Goal: Task Accomplishment & Management: Manage account settings

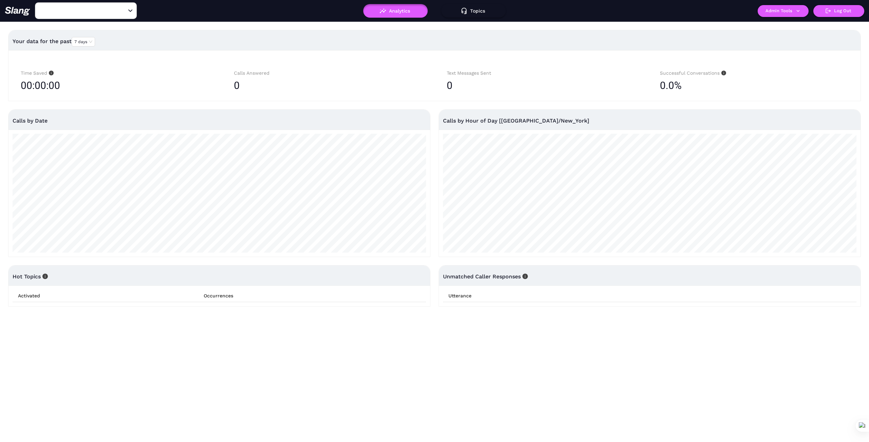
type input "1776"
drag, startPoint x: 67, startPoint y: 10, endPoint x: 70, endPoint y: 4, distance: 6.6
click at [67, 10] on input "1776" at bounding box center [75, 10] width 75 height 11
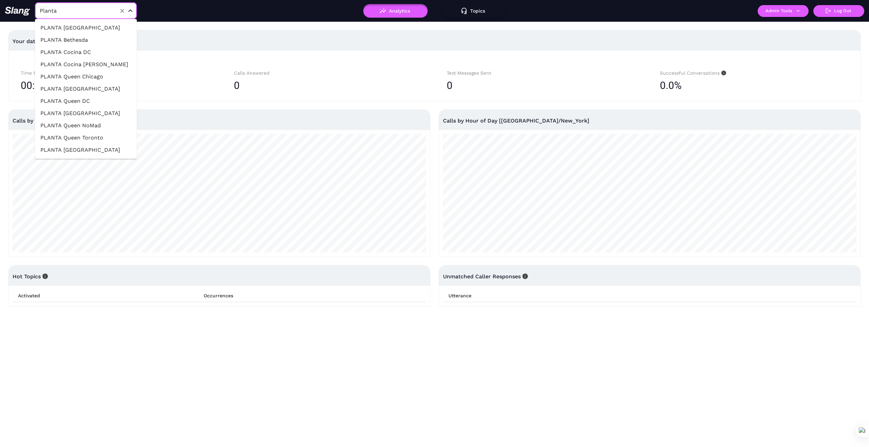
type input "Planta"
click at [110, 110] on li "PLANTA Queen Fort Lauderdale" at bounding box center [86, 113] width 102 height 12
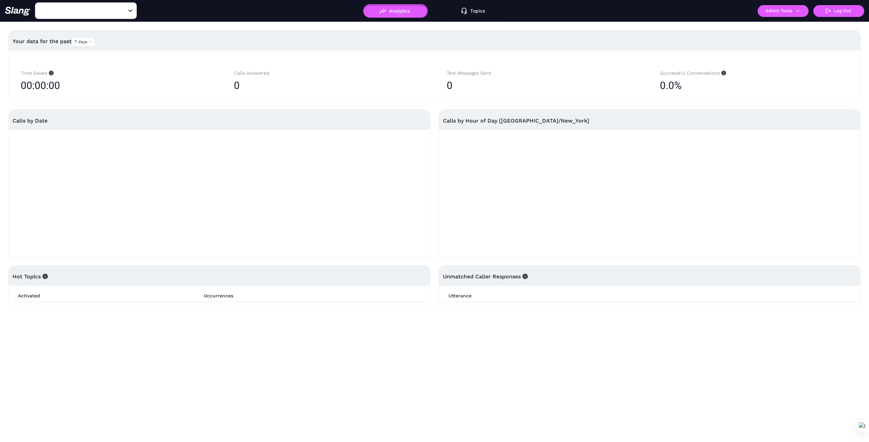
type input "PLANTA Queen Fort Lauderdale"
click at [802, 14] on button "Admin Tools" at bounding box center [783, 11] width 51 height 12
click at [788, 25] on link "Manage current business" at bounding box center [796, 26] width 67 height 8
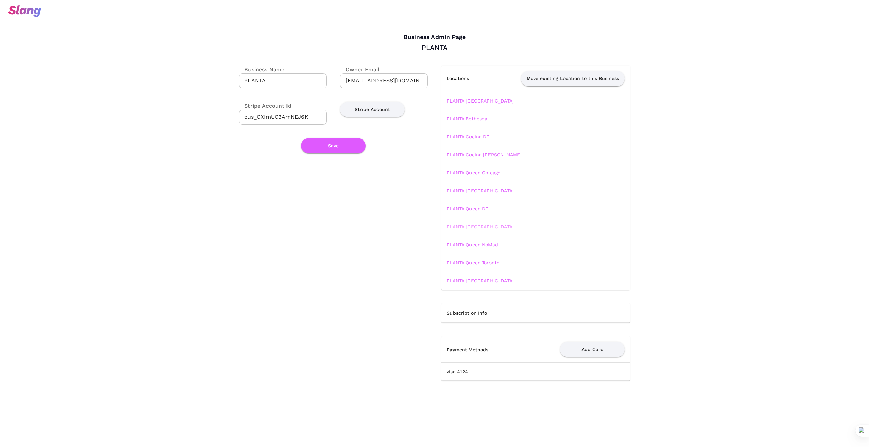
click at [505, 227] on link "PLANTA Queen Fort Lauderdale" at bounding box center [480, 226] width 67 height 5
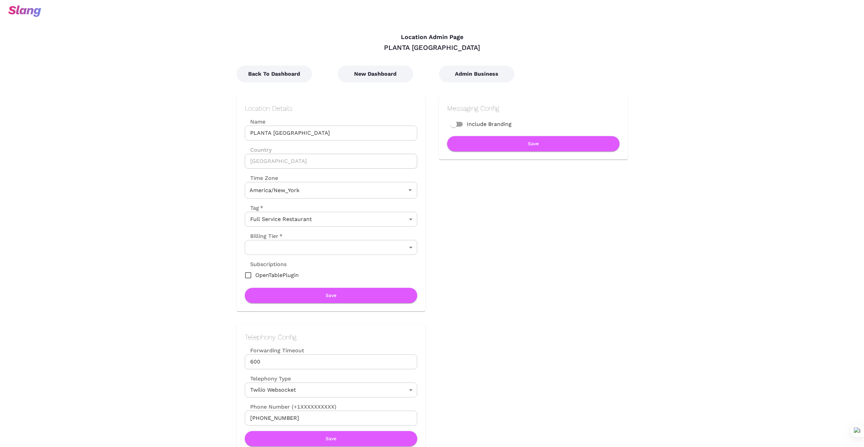
type input "Eastern Time"
click at [383, 72] on button "New Dashboard" at bounding box center [375, 74] width 75 height 17
type input "Eastern Time"
drag, startPoint x: 378, startPoint y: 52, endPoint x: 372, endPoint y: 47, distance: 8.4
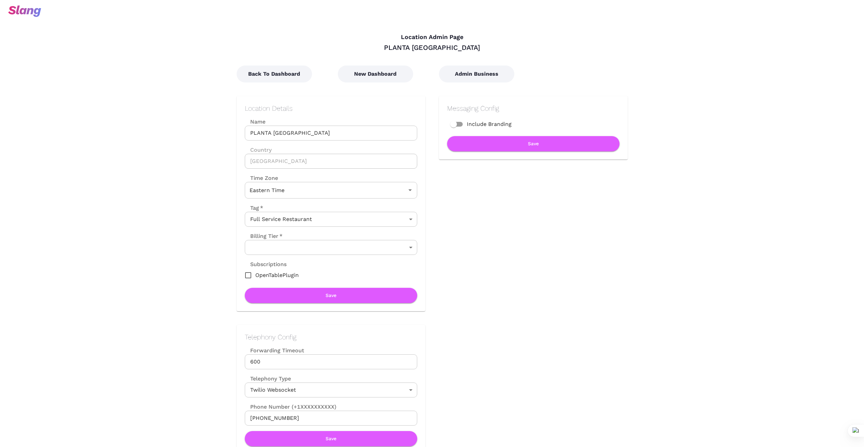
click at [349, 34] on h4 "Location Admin Page" at bounding box center [432, 37] width 391 height 7
drag, startPoint x: 377, startPoint y: 47, endPoint x: 486, endPoint y: 56, distance: 109.3
click at [485, 51] on div "PLANTA [GEOGRAPHIC_DATA]" at bounding box center [432, 47] width 391 height 9
copy div "PLANTA [GEOGRAPHIC_DATA]"
drag, startPoint x: 581, startPoint y: 383, endPoint x: 577, endPoint y: 374, distance: 10.1
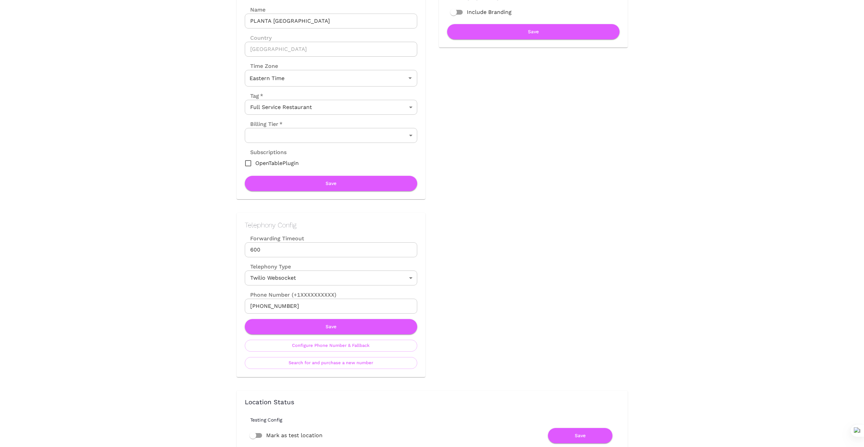
scroll to position [113, 0]
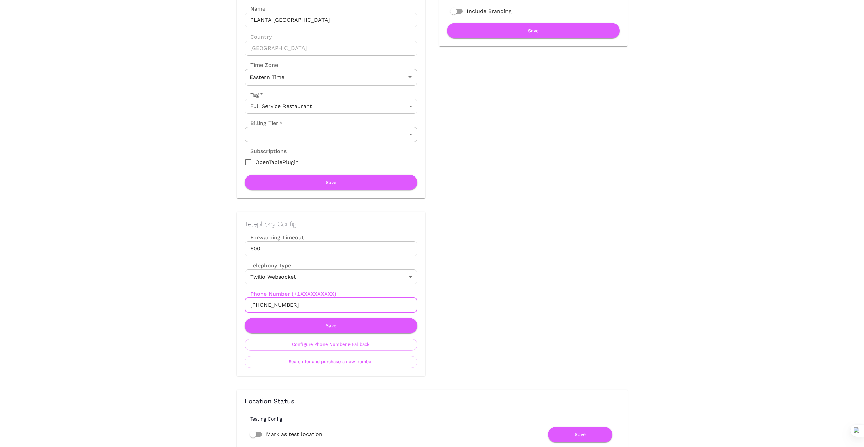
drag, startPoint x: 295, startPoint y: 307, endPoint x: 235, endPoint y: 298, distance: 60.6
click at [235, 297] on div "Telephony Config Forwarding Timeout 600 Forwarding Timeout Telephony Type Twili…" at bounding box center [324, 287] width 202 height 178
drag, startPoint x: 561, startPoint y: 274, endPoint x: 317, endPoint y: 325, distance: 249.3
drag, startPoint x: 301, startPoint y: 306, endPoint x: 219, endPoint y: 301, distance: 81.9
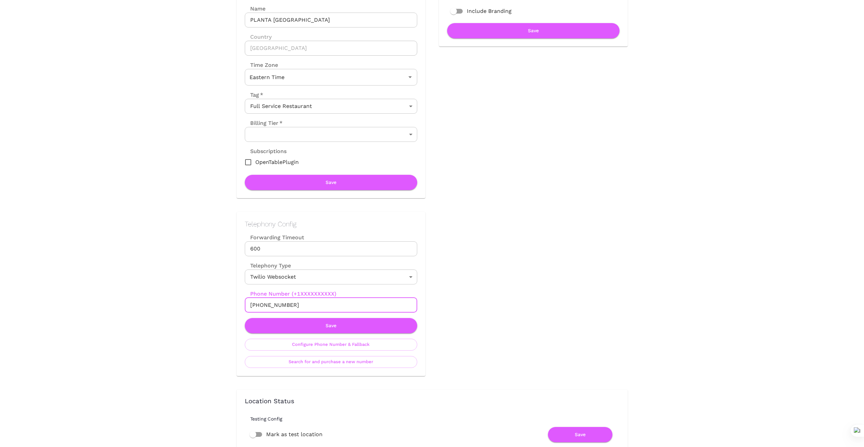
drag, startPoint x: 578, startPoint y: 260, endPoint x: 436, endPoint y: 290, distance: 144.6
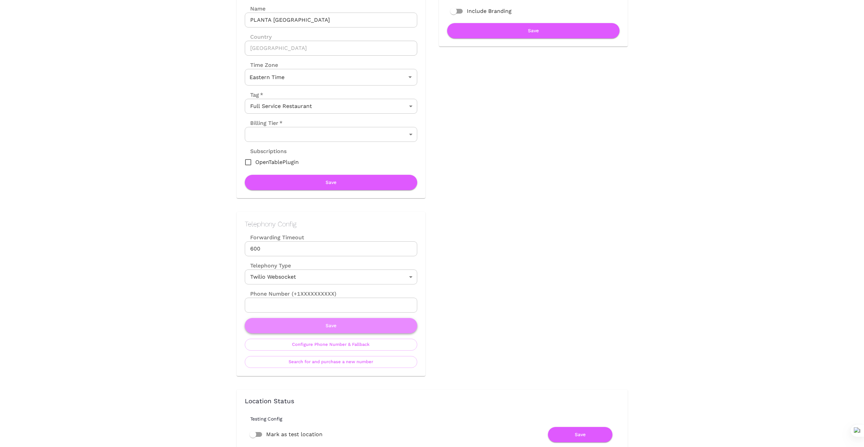
click at [337, 321] on button "Save" at bounding box center [331, 325] width 172 height 15
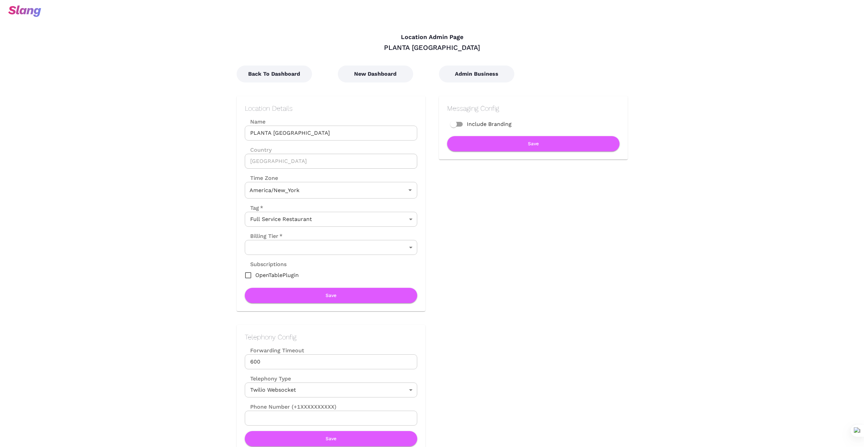
type input "Eastern Time"
click at [380, 76] on button "New Dashboard" at bounding box center [375, 74] width 75 height 17
type input "Eastern Time"
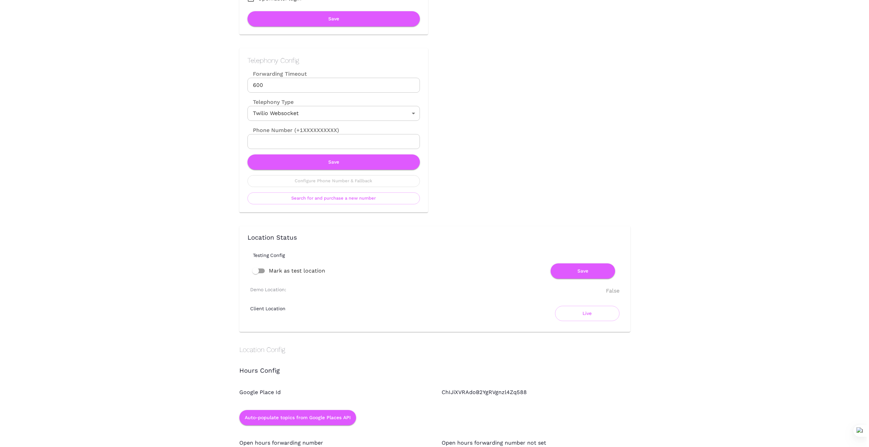
scroll to position [283, 0]
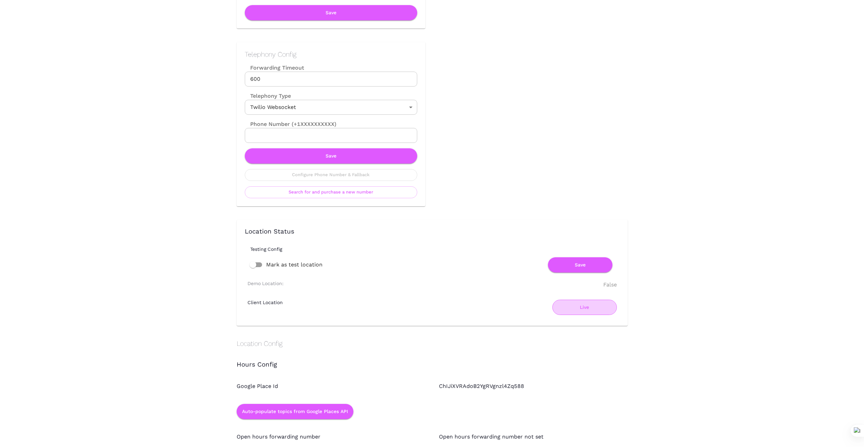
click at [583, 312] on button "Live" at bounding box center [584, 307] width 64 height 15
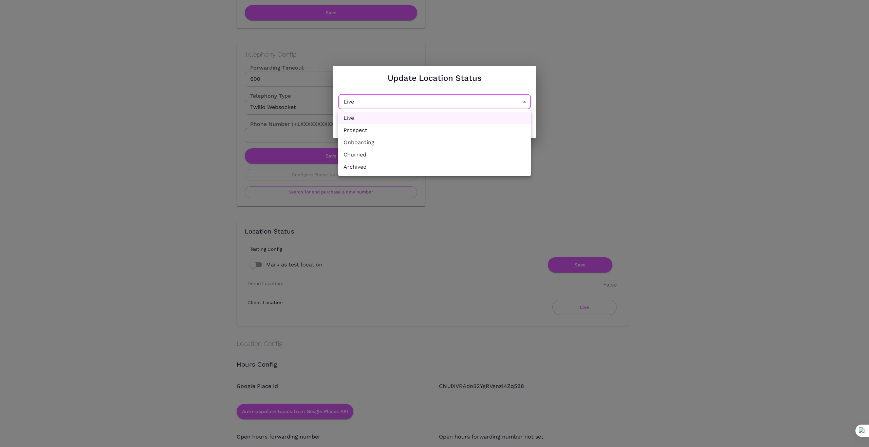
click at [424, 153] on li "Churned" at bounding box center [434, 155] width 193 height 12
type input "Churned"
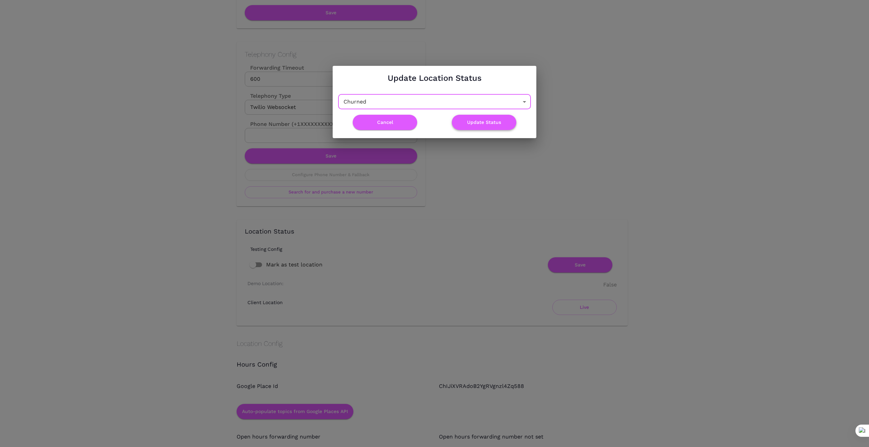
click at [483, 122] on button "Update Status" at bounding box center [484, 122] width 64 height 15
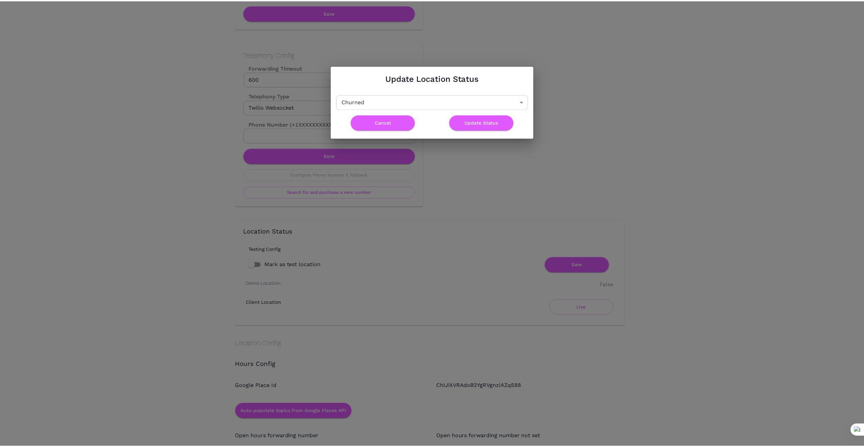
scroll to position [0, 0]
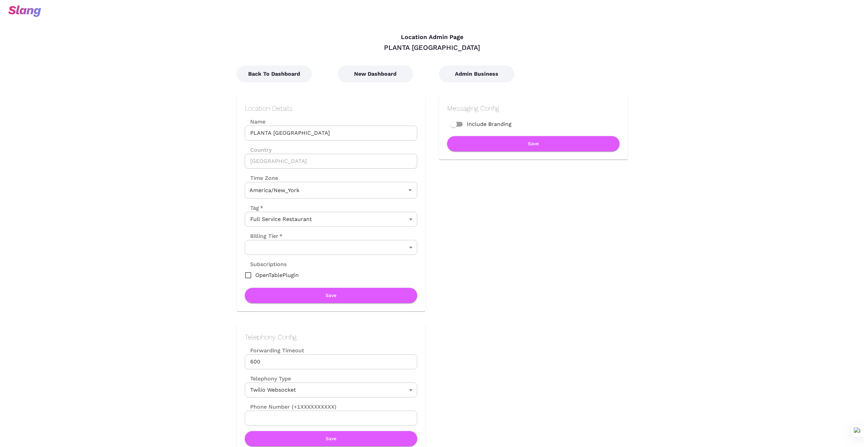
type input "Eastern Time"
click at [261, 76] on button "Back To Dashboard" at bounding box center [274, 74] width 75 height 17
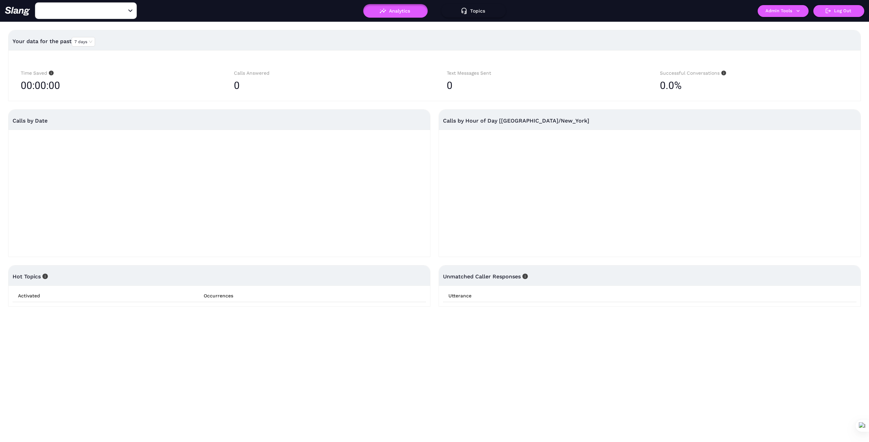
type input "PLANTA [GEOGRAPHIC_DATA]"
click at [806, 8] on button "Admin Tools" at bounding box center [783, 11] width 51 height 12
click at [788, 25] on link "Manage current business" at bounding box center [796, 26] width 67 height 8
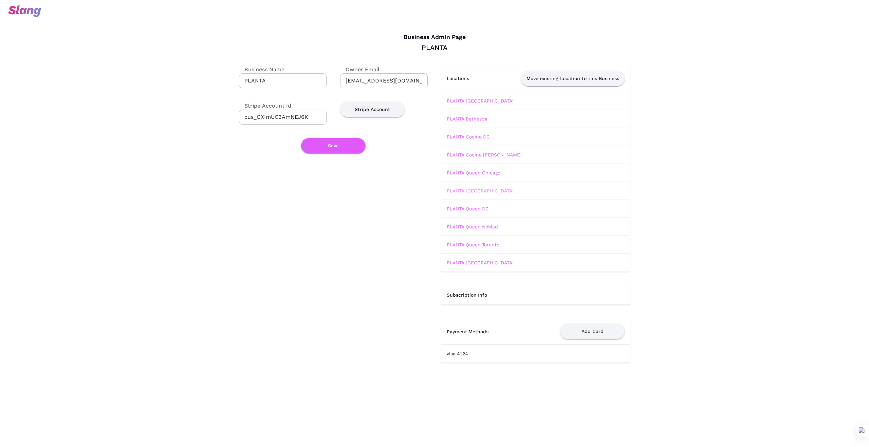
click at [501, 190] on link "PLANTA [GEOGRAPHIC_DATA]" at bounding box center [480, 190] width 67 height 5
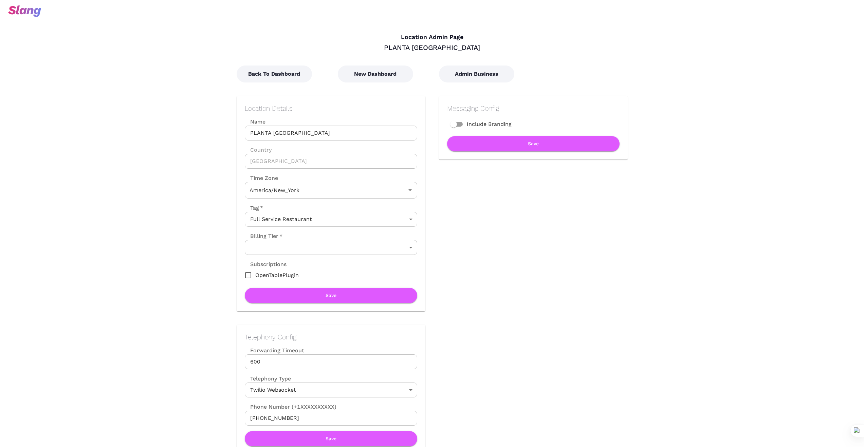
type input "Eastern Time"
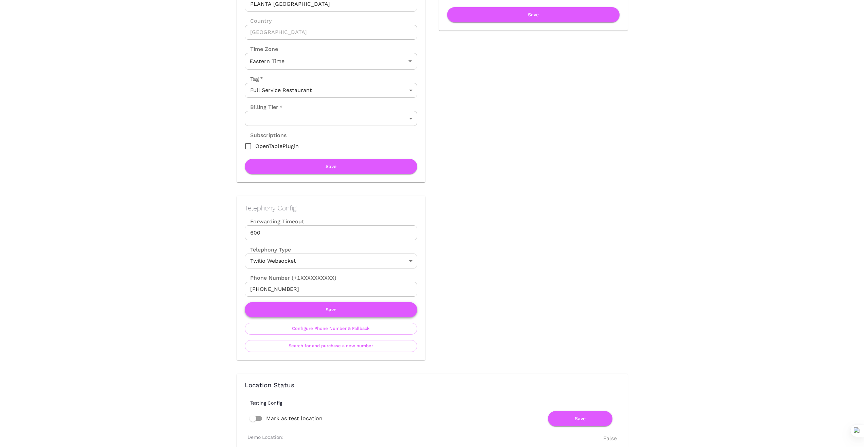
scroll to position [136, 0]
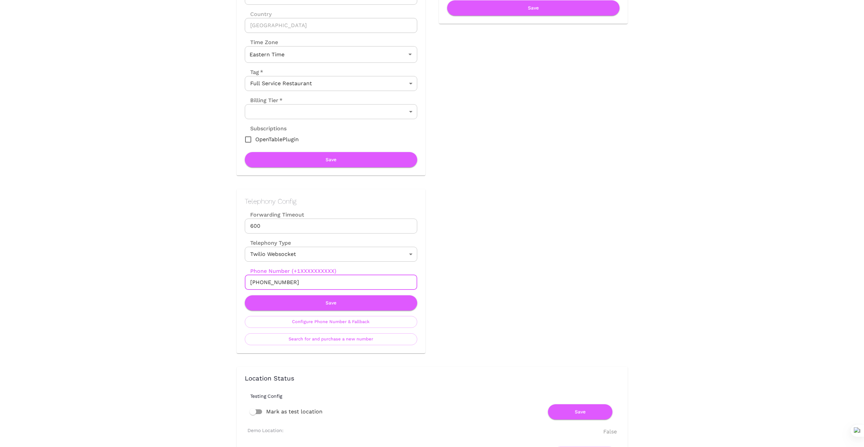
drag, startPoint x: 303, startPoint y: 281, endPoint x: 209, endPoint y: 275, distance: 94.6
click at [531, 154] on div "Messaging Config Include Branding Save" at bounding box center [526, 61] width 202 height 229
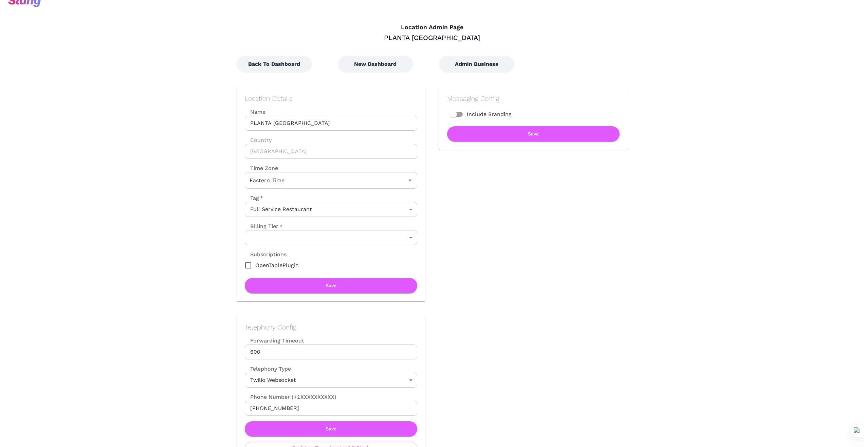
scroll to position [0, 0]
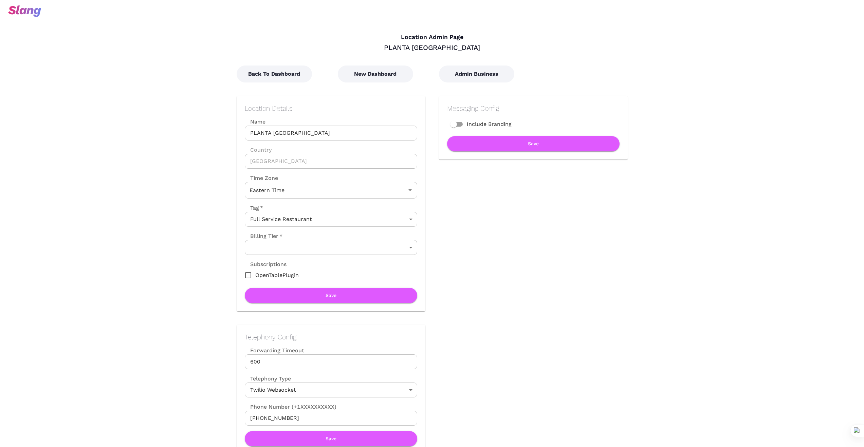
drag, startPoint x: 381, startPoint y: 50, endPoint x: 484, endPoint y: 48, distance: 103.2
click at [484, 48] on div "PLANTA [GEOGRAPHIC_DATA]" at bounding box center [432, 47] width 391 height 9
copy div "PLANTA [GEOGRAPHIC_DATA]"
drag, startPoint x: 514, startPoint y: 242, endPoint x: 511, endPoint y: 256, distance: 14.3
click at [515, 242] on div "Messaging Config Include Branding Save" at bounding box center [526, 196] width 202 height 229
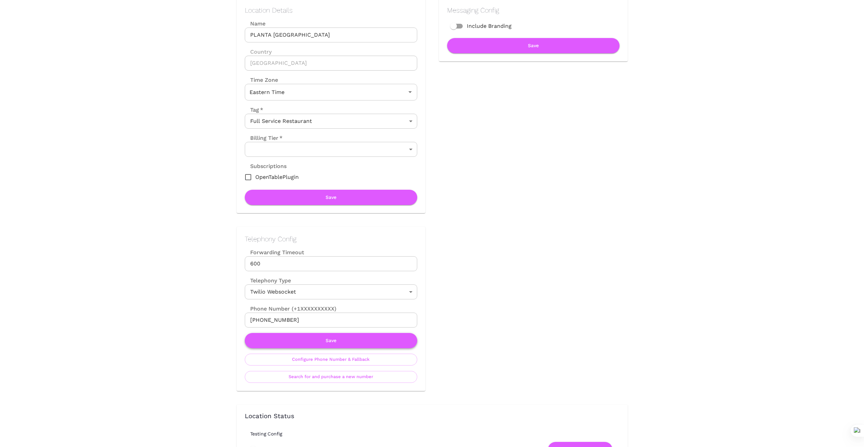
scroll to position [102, 0]
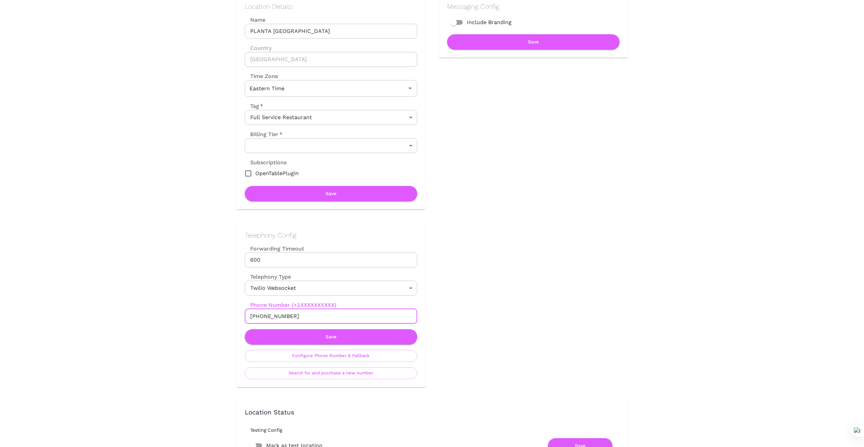
drag, startPoint x: 295, startPoint y: 318, endPoint x: 191, endPoint y: 312, distance: 104.4
drag, startPoint x: 507, startPoint y: 307, endPoint x: 331, endPoint y: 318, distance: 177.3
click at [306, 318] on input "+17867675715" at bounding box center [331, 316] width 172 height 15
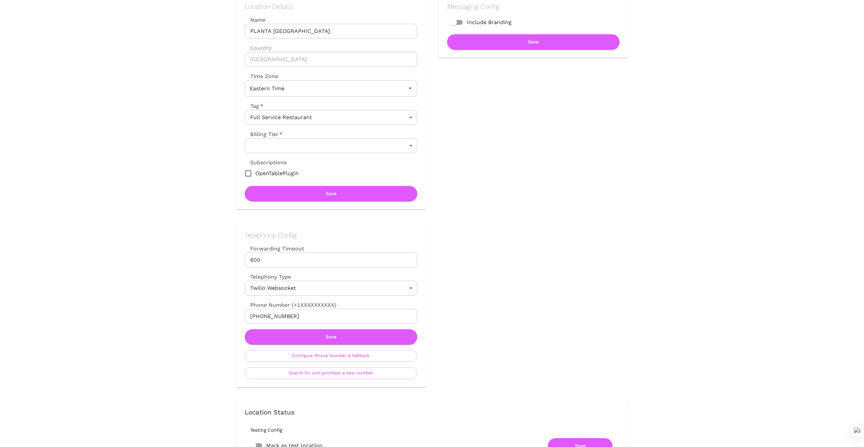
drag, startPoint x: 294, startPoint y: 315, endPoint x: 236, endPoint y: 311, distance: 58.8
click at [236, 311] on div "Telephony Config Forwarding Timeout 600 Forwarding Timeout Telephony Type Twili…" at bounding box center [324, 298] width 202 height 178
click at [367, 336] on button "Save" at bounding box center [331, 336] width 172 height 15
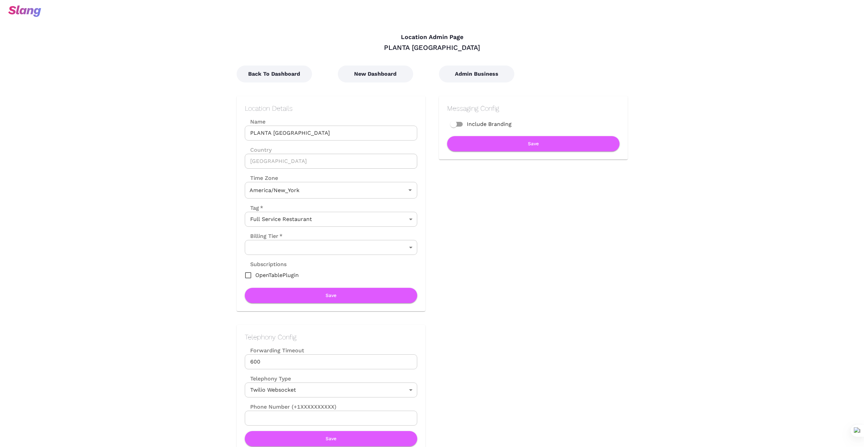
type input "Eastern Time"
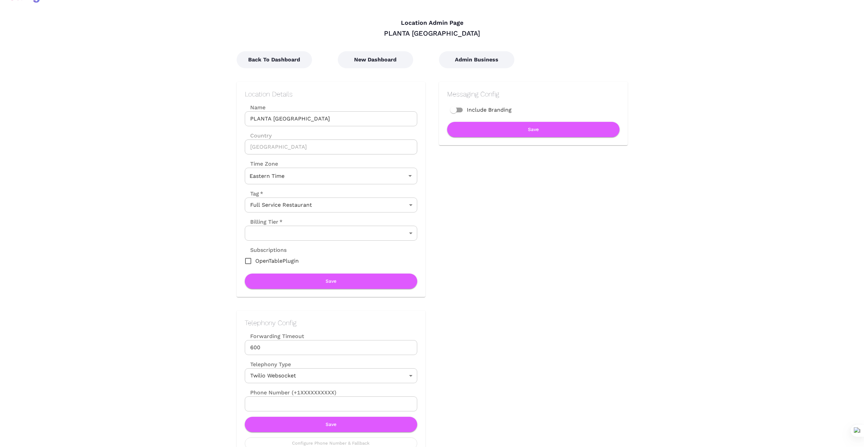
scroll to position [11, 0]
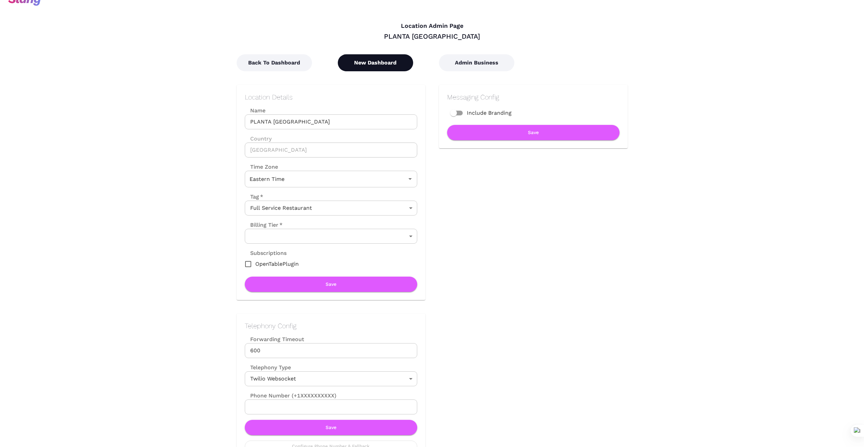
click at [384, 65] on button "New Dashboard" at bounding box center [375, 62] width 75 height 17
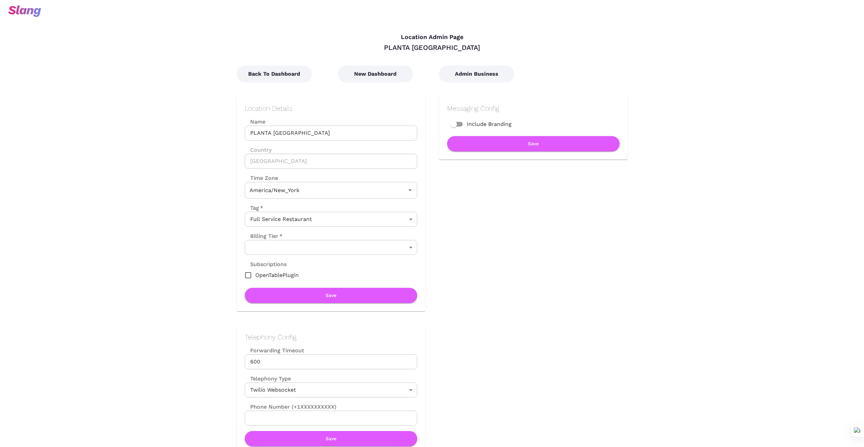
type input "Eastern Time"
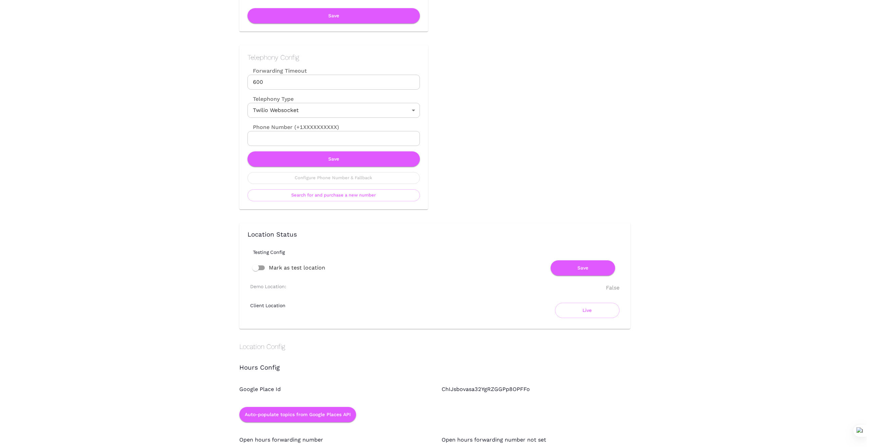
scroll to position [294, 0]
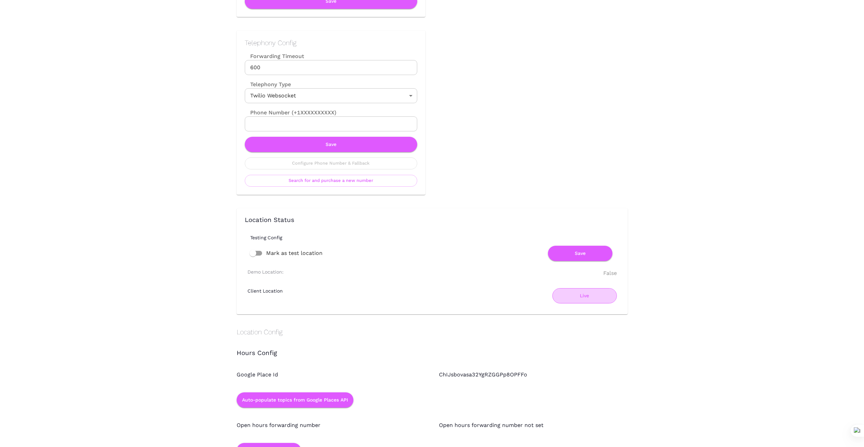
click at [589, 295] on button "Live" at bounding box center [584, 295] width 64 height 15
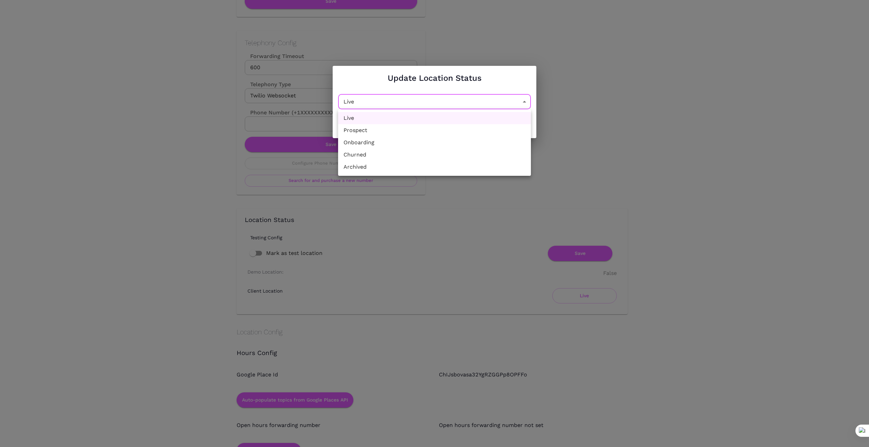
click at [420, 153] on li "Churned" at bounding box center [434, 155] width 193 height 12
type input "Churned"
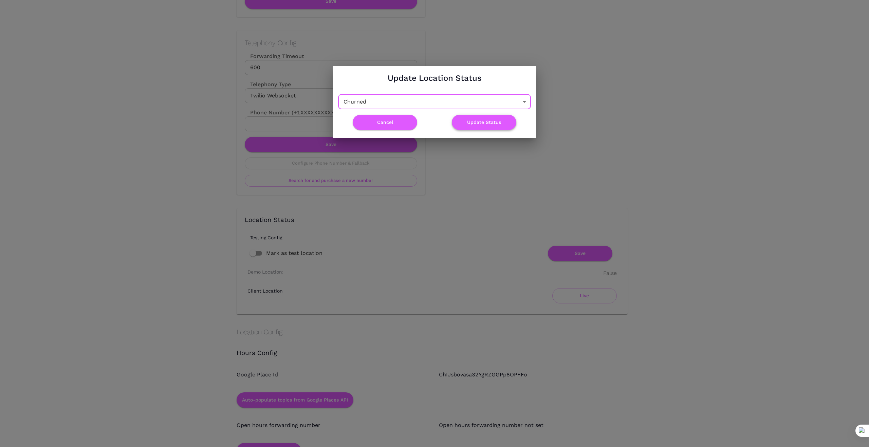
click at [488, 121] on button "Update Status" at bounding box center [484, 122] width 64 height 15
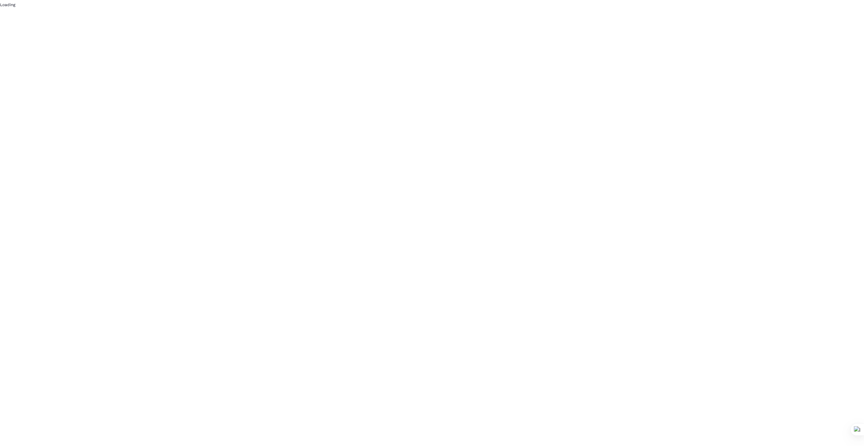
scroll to position [0, 0]
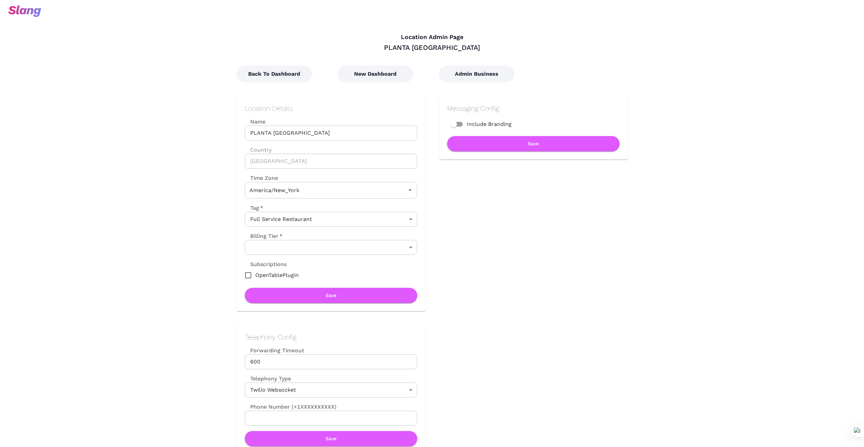
type input "Eastern Time"
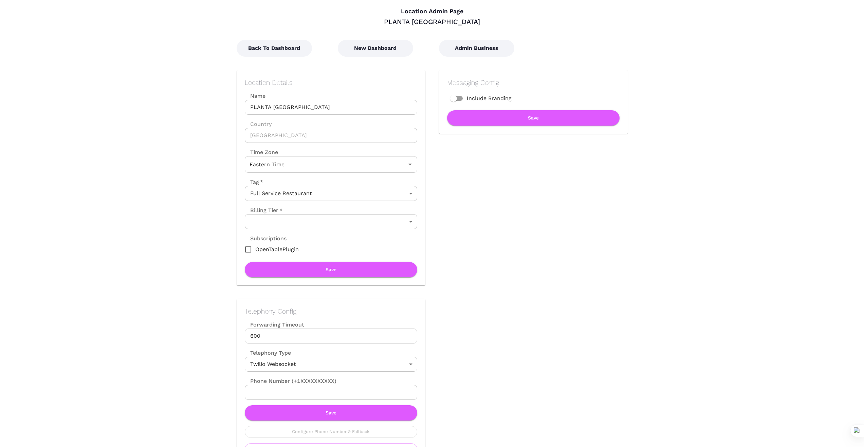
scroll to position [11, 0]
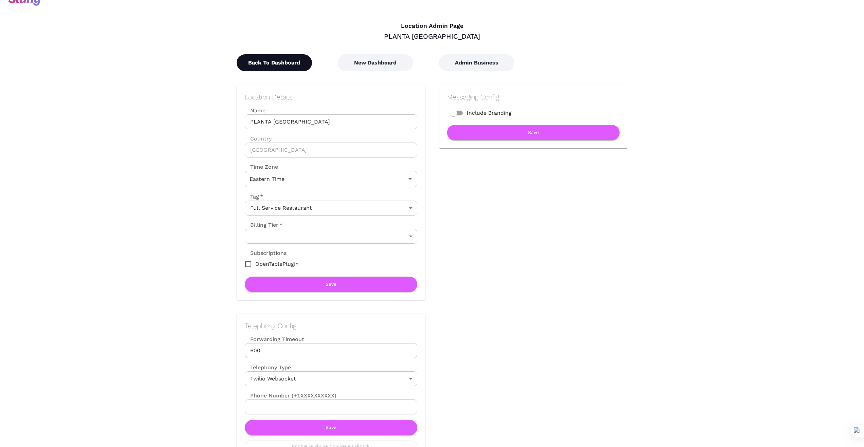
click at [275, 65] on button "Back To Dashboard" at bounding box center [274, 62] width 75 height 17
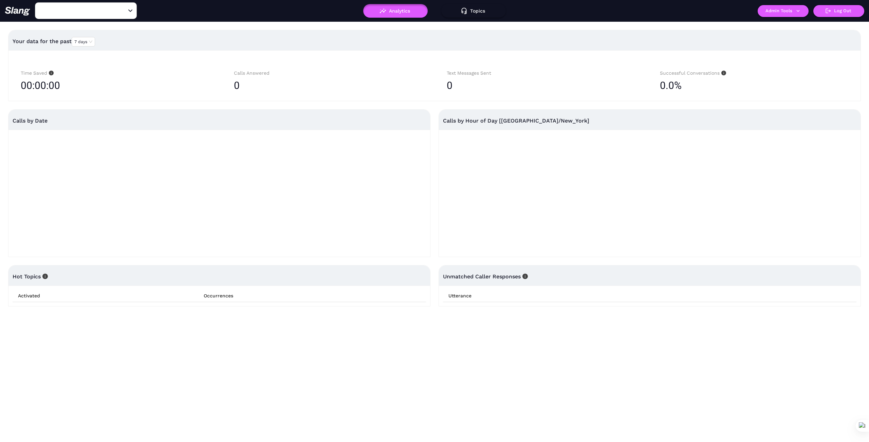
type input "PLANTA Queen Coconut Grove"
click at [797, 14] on button "Admin Tools" at bounding box center [783, 11] width 51 height 12
click at [790, 25] on link "Manage current business" at bounding box center [796, 26] width 67 height 8
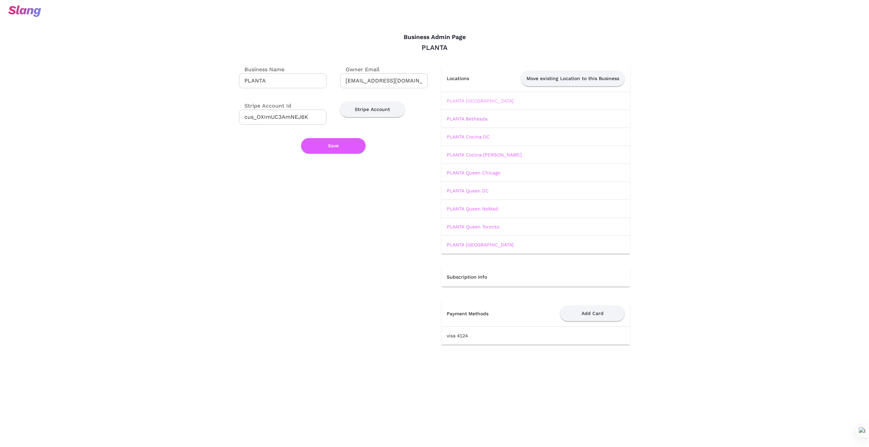
click at [472, 100] on link "PLANTA Atlanta" at bounding box center [480, 100] width 67 height 5
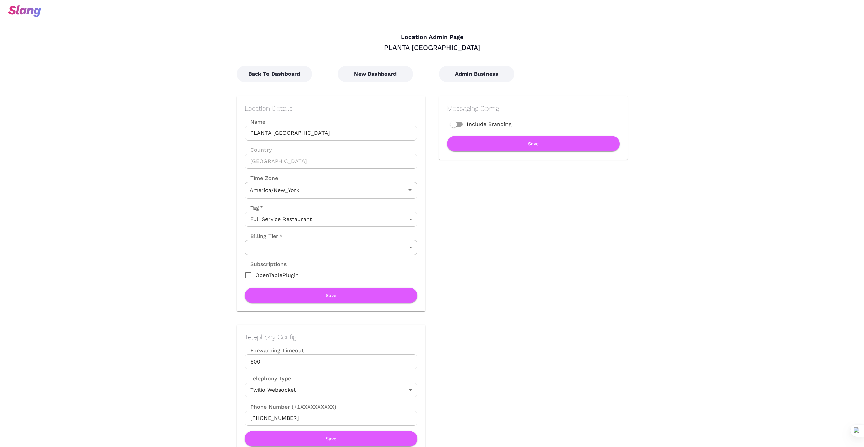
type input "Eastern Time"
drag, startPoint x: 406, startPoint y: 47, endPoint x: 462, endPoint y: 45, distance: 56.4
click at [462, 45] on div "PLANTA Atlanta" at bounding box center [432, 47] width 391 height 9
copy div "PLANTA Atlanta"
drag, startPoint x: 577, startPoint y: 324, endPoint x: 559, endPoint y: 329, distance: 18.9
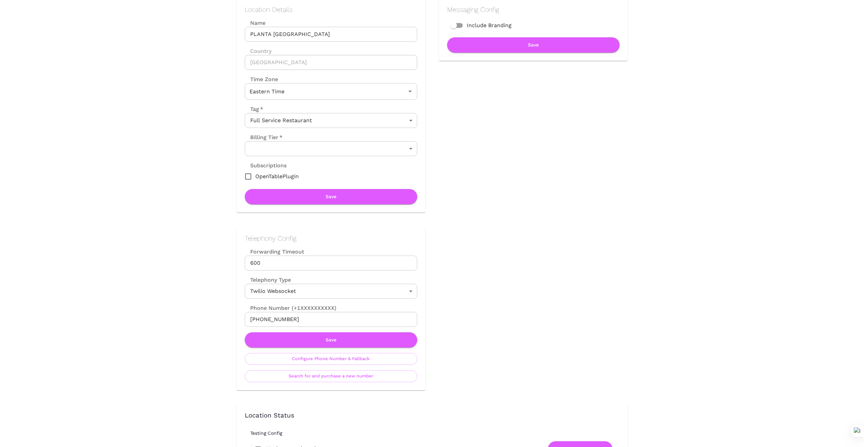
scroll to position [102, 0]
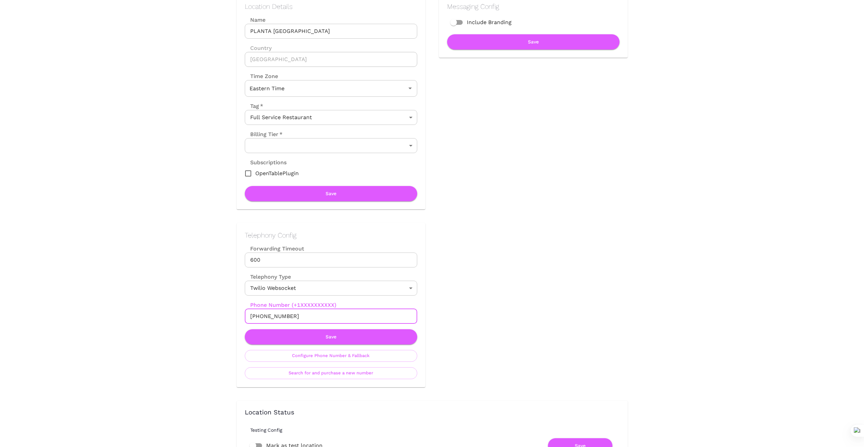
drag, startPoint x: 294, startPoint y: 315, endPoint x: 233, endPoint y: 316, distance: 61.1
click at [233, 316] on div "Telephony Config Forwarding Timeout 600 Forwarding Timeout Telephony Type Twili…" at bounding box center [324, 298] width 202 height 178
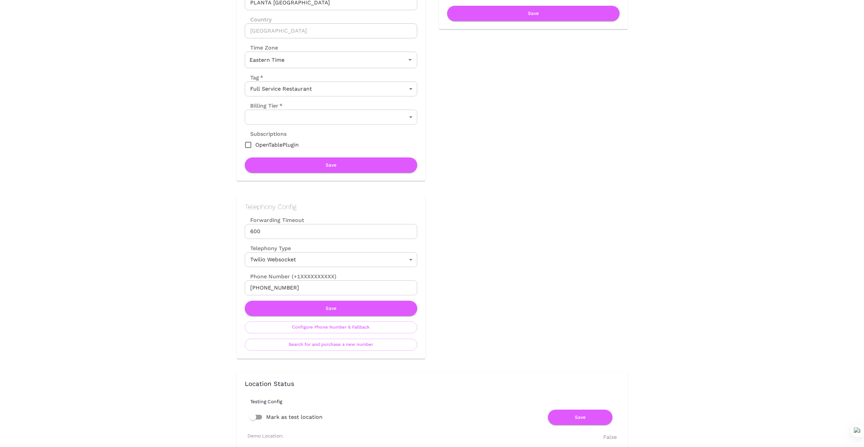
scroll to position [136, 0]
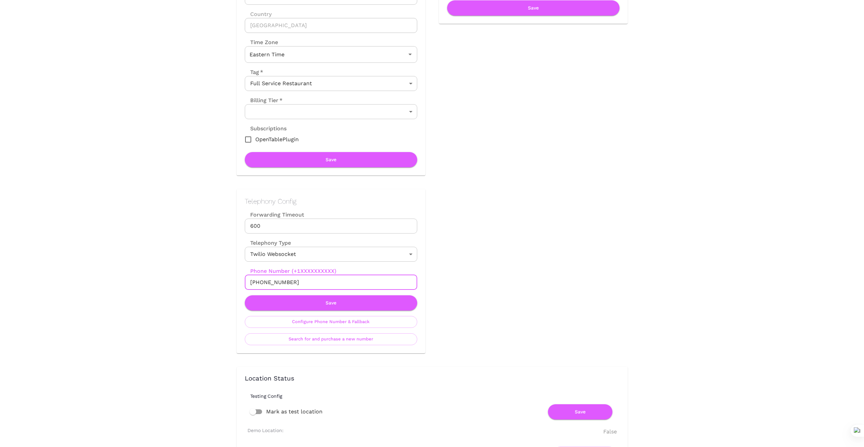
drag, startPoint x: 299, startPoint y: 276, endPoint x: 207, endPoint y: 281, distance: 92.1
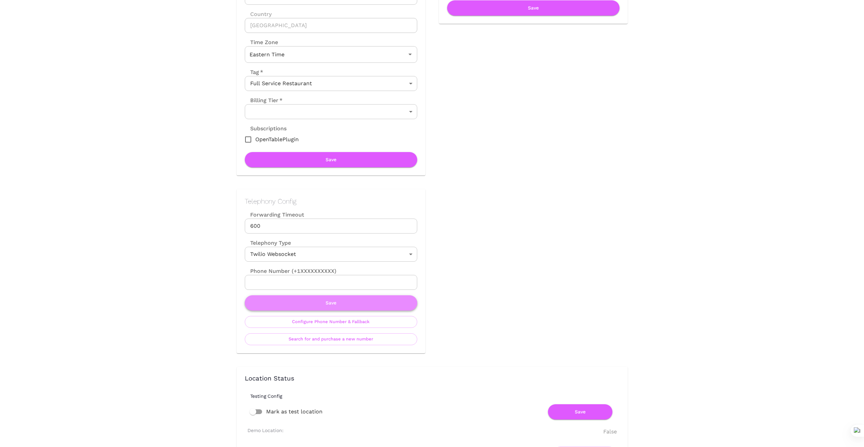
click at [332, 306] on button "Save" at bounding box center [331, 302] width 172 height 15
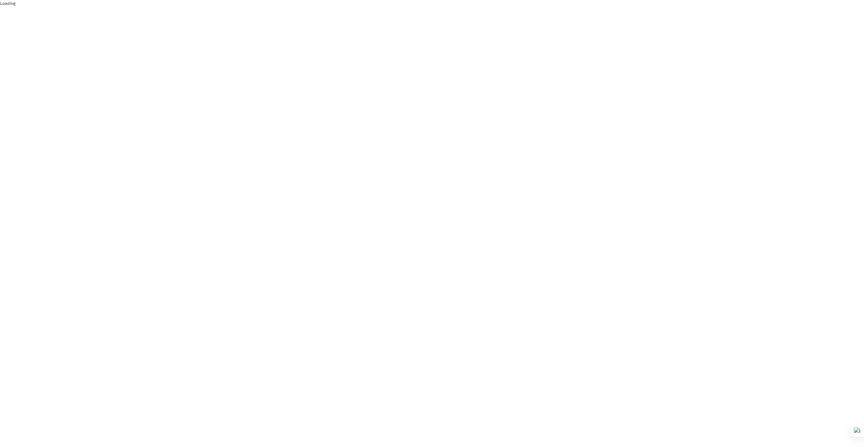
scroll to position [0, 0]
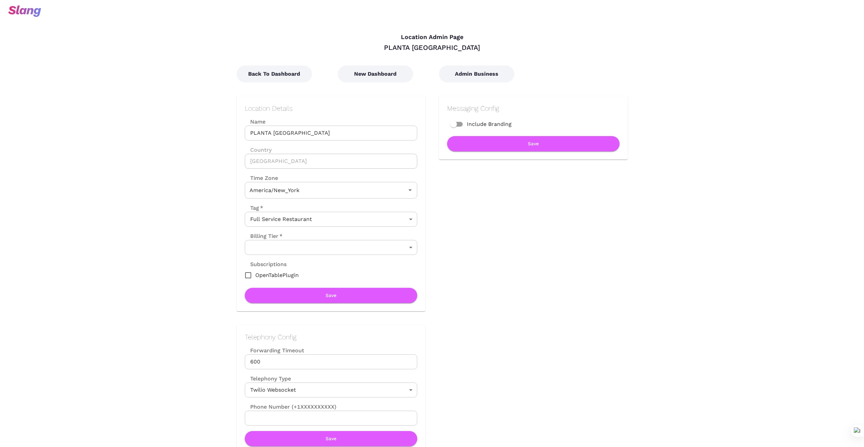
type input "Eastern Time"
click at [383, 81] on button "New Dashboard" at bounding box center [375, 74] width 75 height 17
type input "Eastern Time"
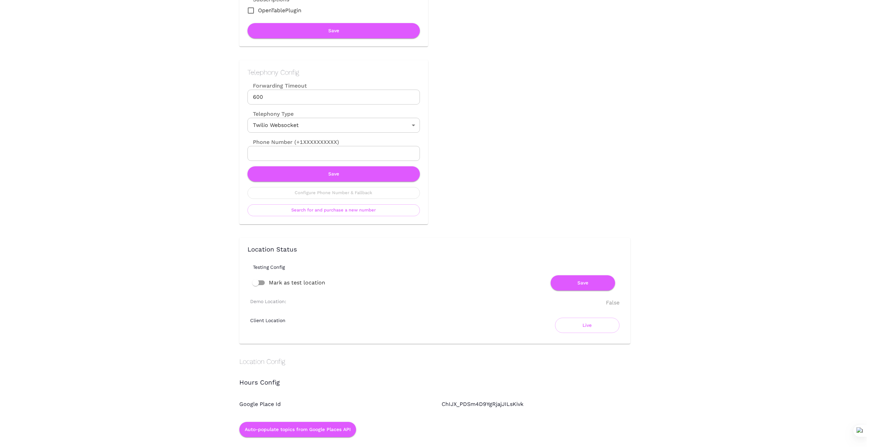
scroll to position [272, 0]
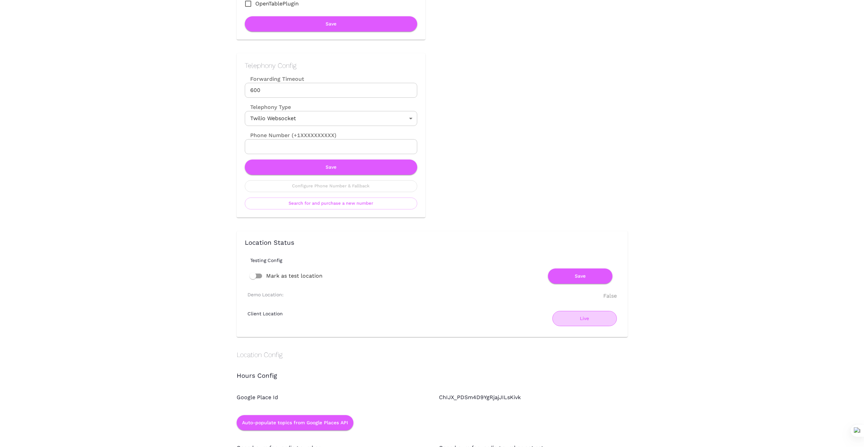
click at [578, 319] on button "Live" at bounding box center [584, 318] width 64 height 15
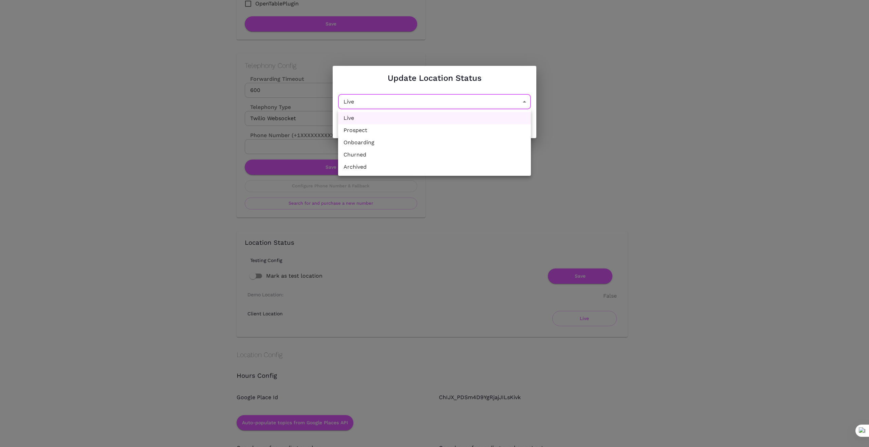
click at [460, 145] on li "Onboarding" at bounding box center [434, 142] width 193 height 12
drag, startPoint x: 528, startPoint y: 99, endPoint x: 517, endPoint y: 103, distance: 12.4
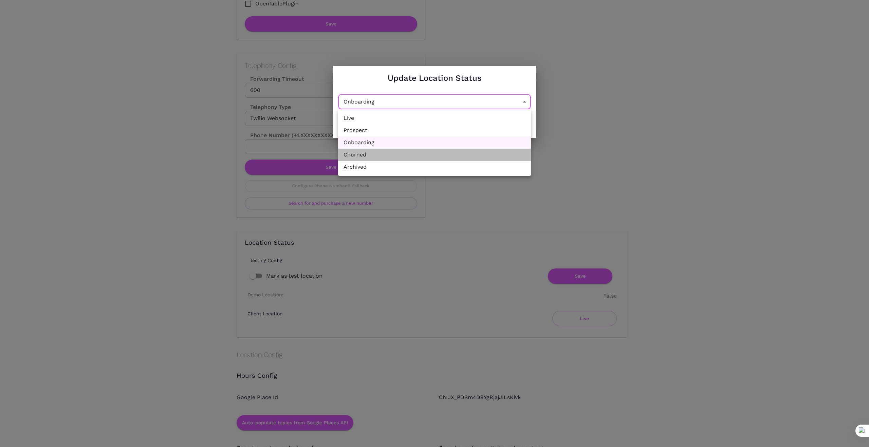
click at [468, 155] on li "Churned" at bounding box center [434, 155] width 193 height 12
type input "Churned"
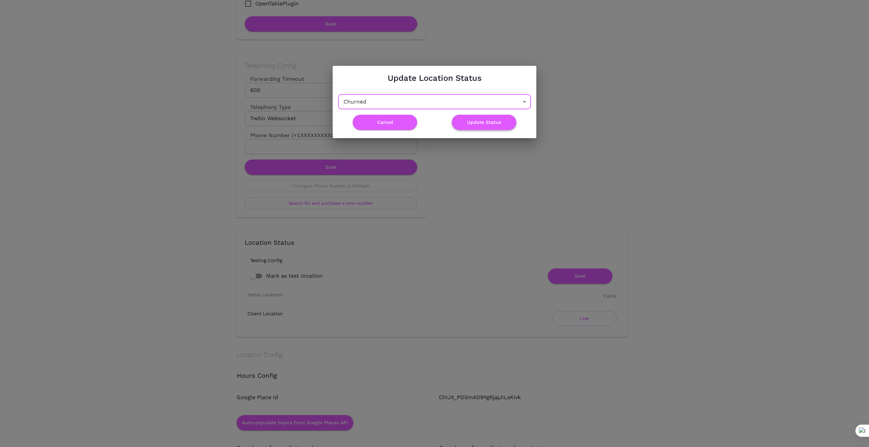
click at [500, 122] on button "Update Status" at bounding box center [484, 122] width 64 height 15
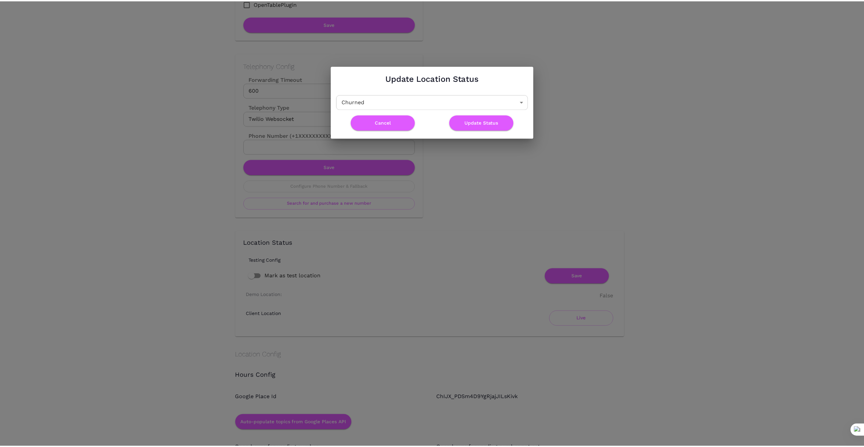
scroll to position [0, 0]
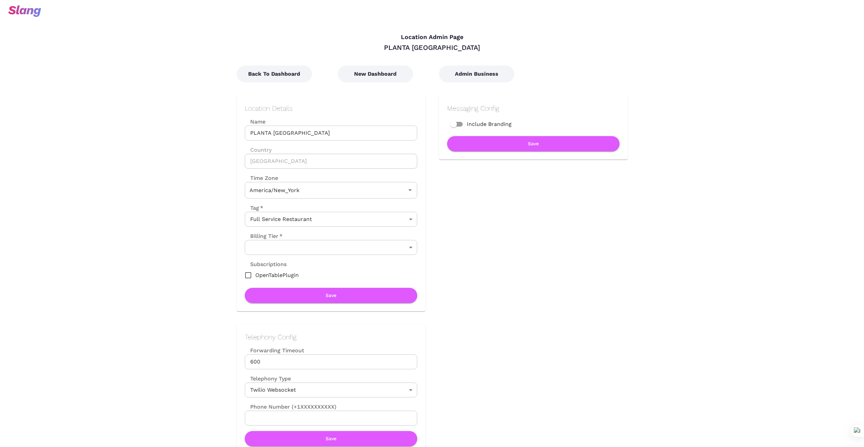
type input "Eastern Time"
click at [284, 73] on button "Back To Dashboard" at bounding box center [274, 74] width 75 height 17
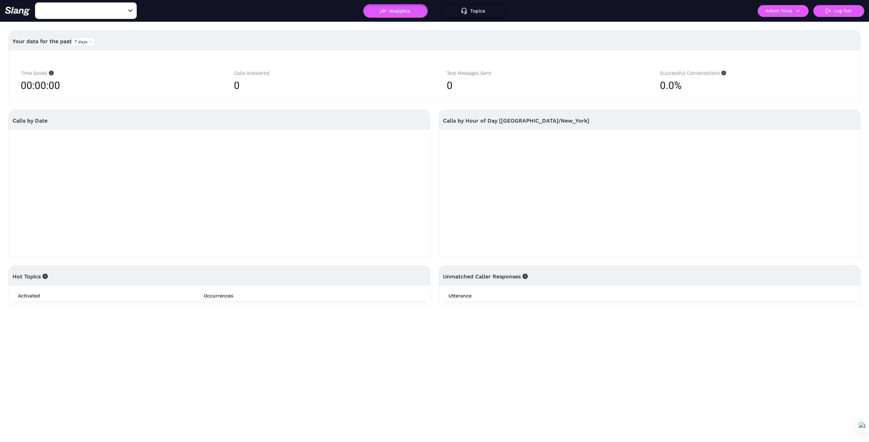
type input "PLANTA Atlanta"
click at [123, 10] on icon "Clear" at bounding box center [122, 11] width 4 height 4
click at [111, 10] on input "text" at bounding box center [75, 10] width 75 height 11
type input "Julep"
click at [88, 27] on li "Julep Bar" at bounding box center [86, 28] width 102 height 12
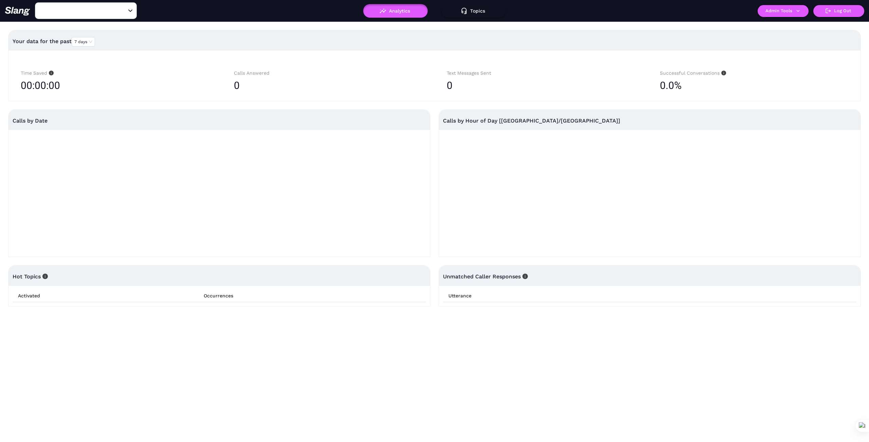
type input "Julep Bar"
click at [799, 8] on icon "button" at bounding box center [798, 11] width 6 height 6
click at [795, 25] on link "Manage current business" at bounding box center [796, 26] width 67 height 8
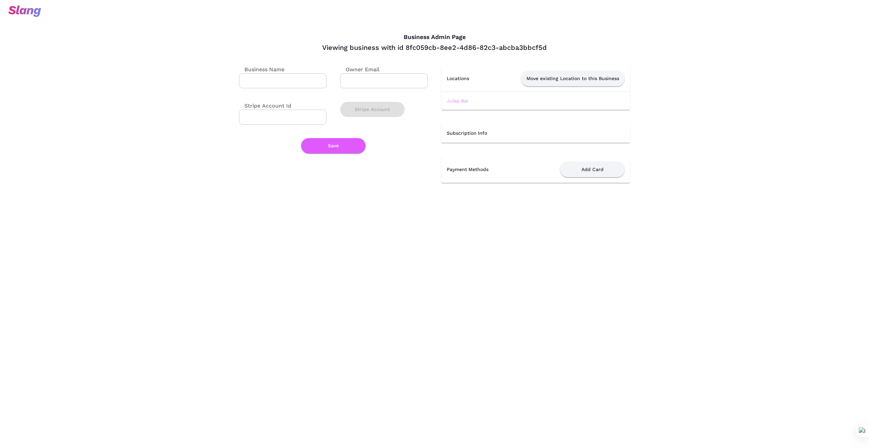
click at [460, 101] on link "Julep Bar" at bounding box center [458, 100] width 22 height 5
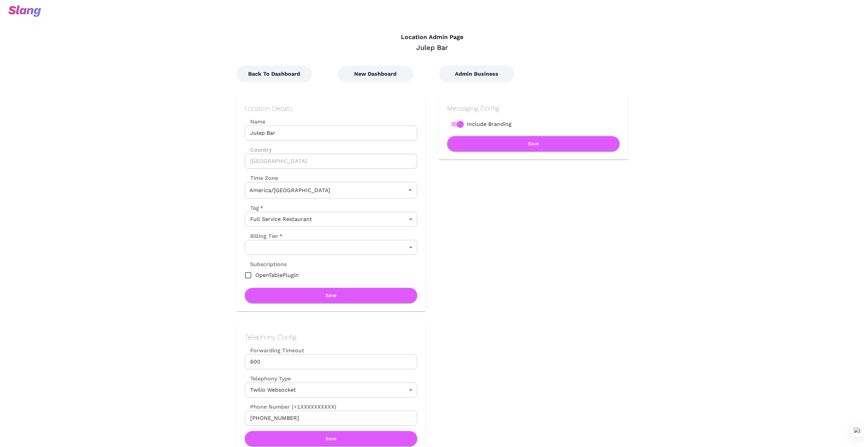
type input "Central Time"
click at [374, 72] on button "New Dashboard" at bounding box center [375, 74] width 75 height 17
type input "Central Time"
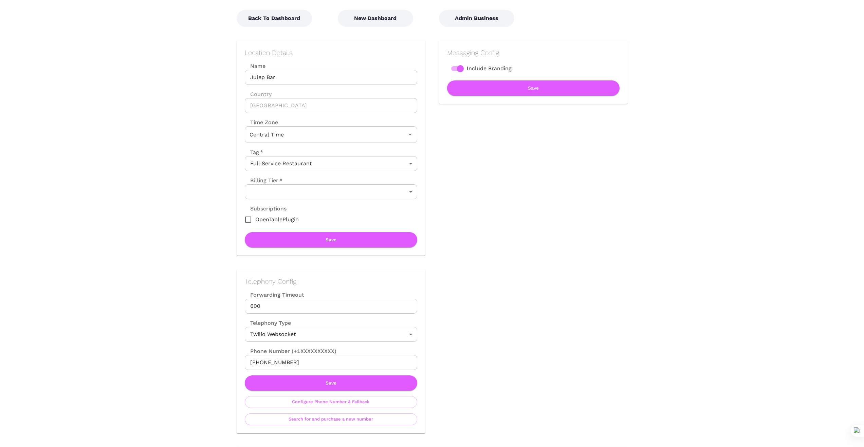
scroll to position [79, 0]
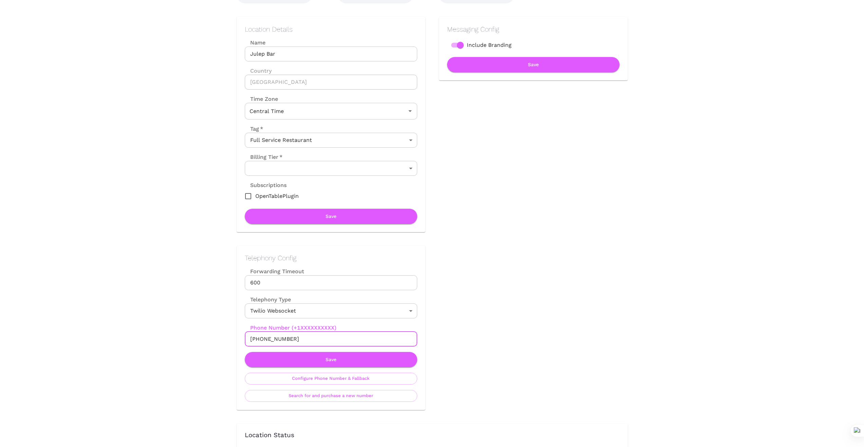
drag, startPoint x: 271, startPoint y: 330, endPoint x: 222, endPoint y: 330, distance: 49.6
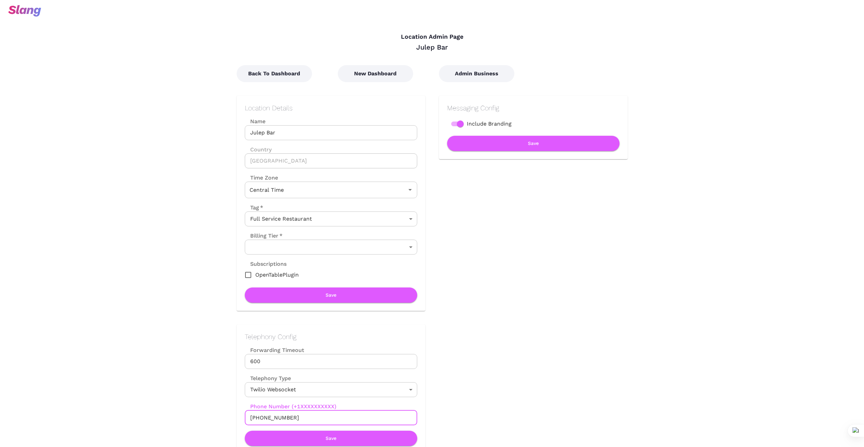
scroll to position [0, 0]
drag, startPoint x: 505, startPoint y: 218, endPoint x: 502, endPoint y: 219, distance: 3.9
click at [505, 218] on div "Messaging Config Include Branding Save" at bounding box center [526, 196] width 202 height 229
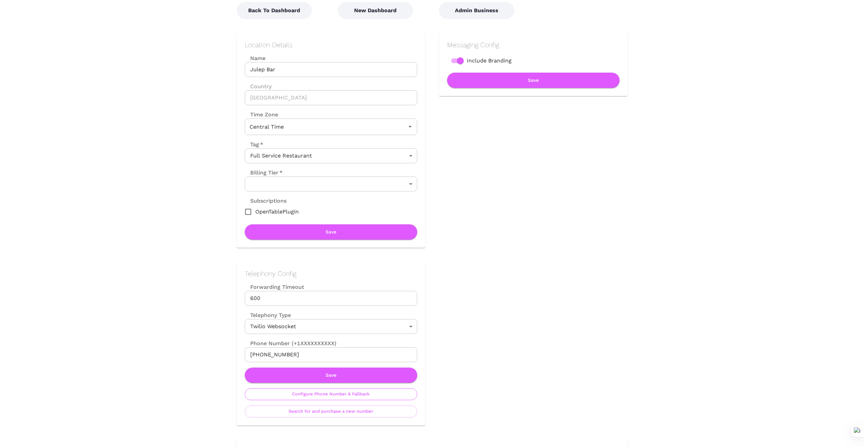
scroll to position [68, 0]
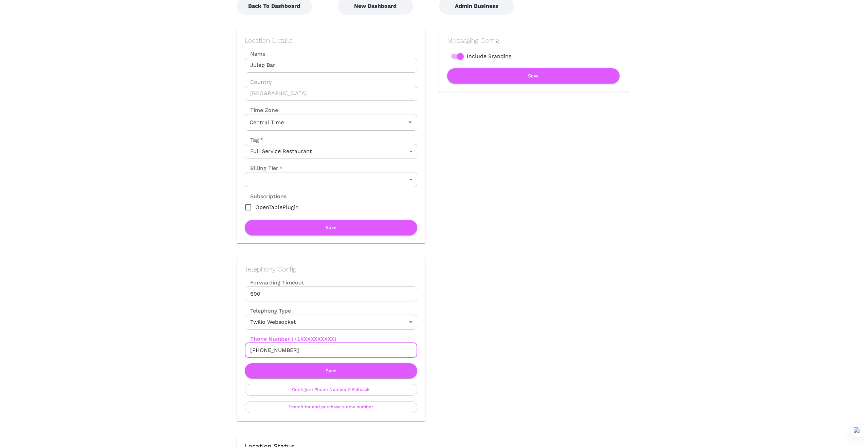
drag, startPoint x: 293, startPoint y: 353, endPoint x: 224, endPoint y: 346, distance: 69.5
click at [224, 346] on div "Telephony Config Forwarding Timeout 600 Forwarding Timeout Telephony Type Twili…" at bounding box center [324, 332] width 202 height 178
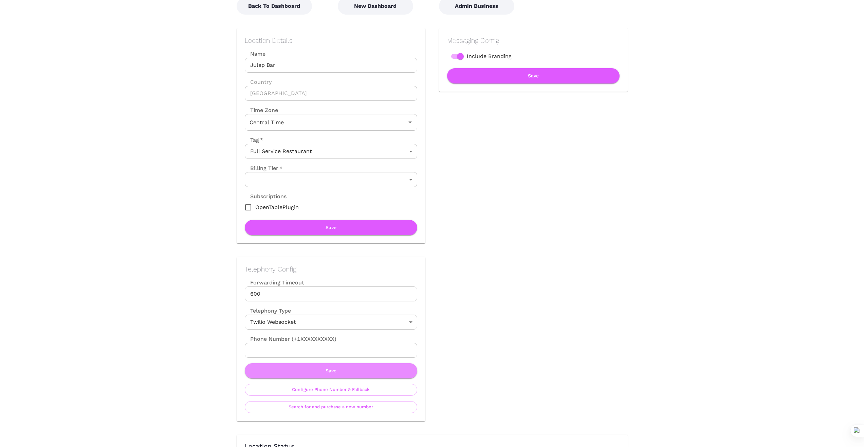
click at [332, 373] on button "Save" at bounding box center [331, 370] width 172 height 15
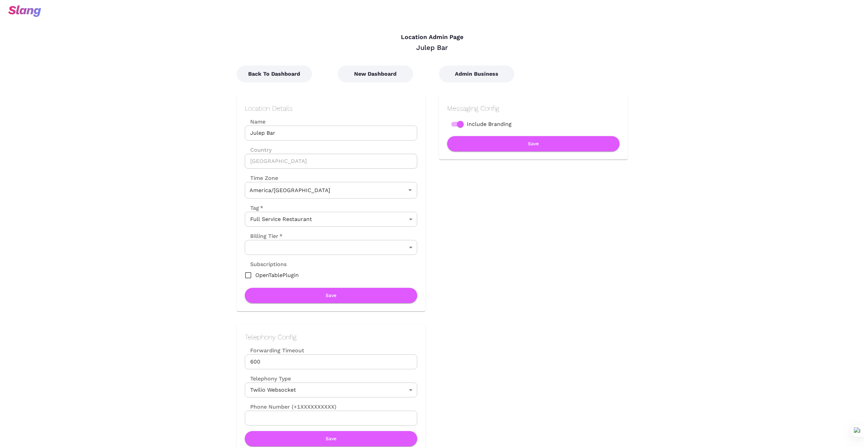
type input "Central Time"
drag, startPoint x: 379, startPoint y: 67, endPoint x: 377, endPoint y: 70, distance: 4.0
click at [378, 68] on button "New Dashboard" at bounding box center [375, 74] width 75 height 17
type input "Central Time"
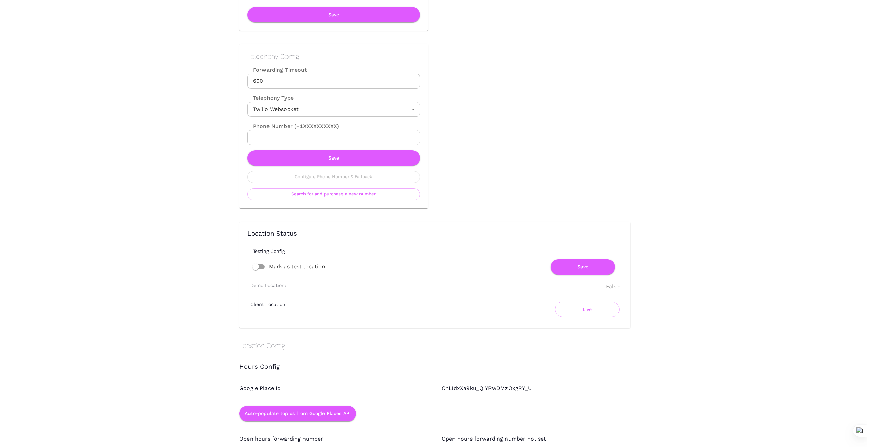
scroll to position [283, 0]
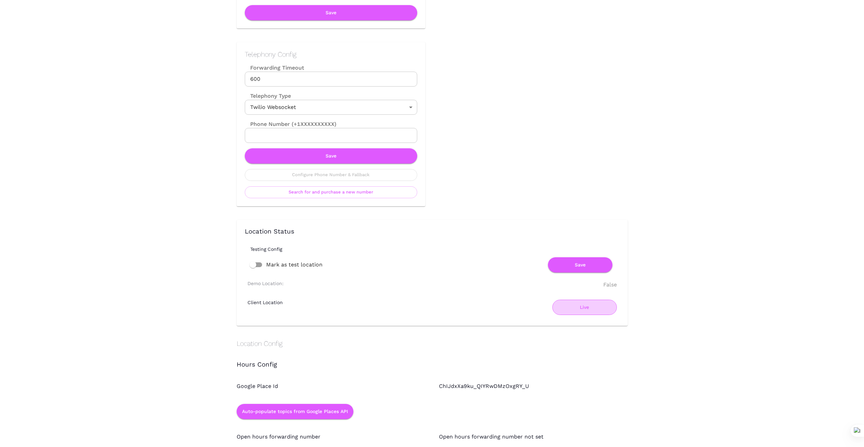
click at [587, 309] on button "Live" at bounding box center [584, 307] width 64 height 15
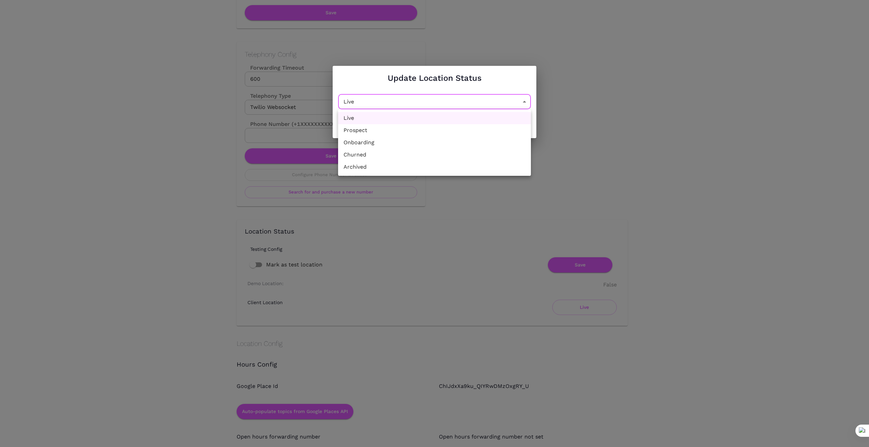
drag, startPoint x: 525, startPoint y: 106, endPoint x: 483, endPoint y: 120, distance: 44.6
click at [453, 158] on li "Churned" at bounding box center [434, 155] width 193 height 12
type input "Churned"
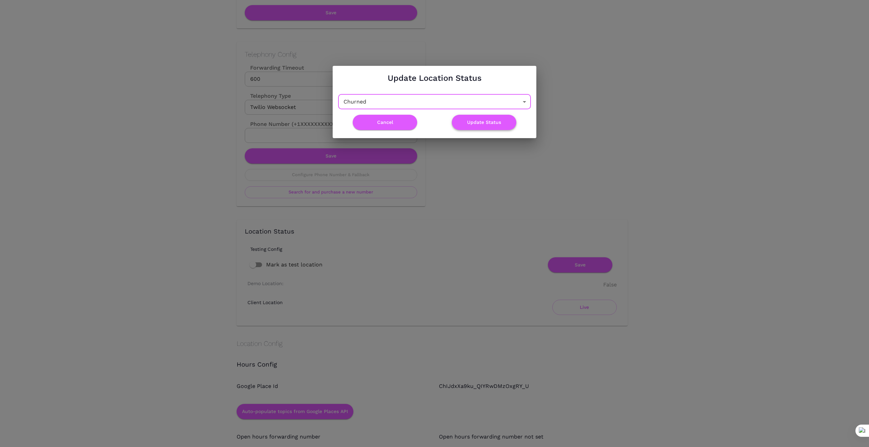
click at [487, 120] on button "Update Status" at bounding box center [484, 122] width 64 height 15
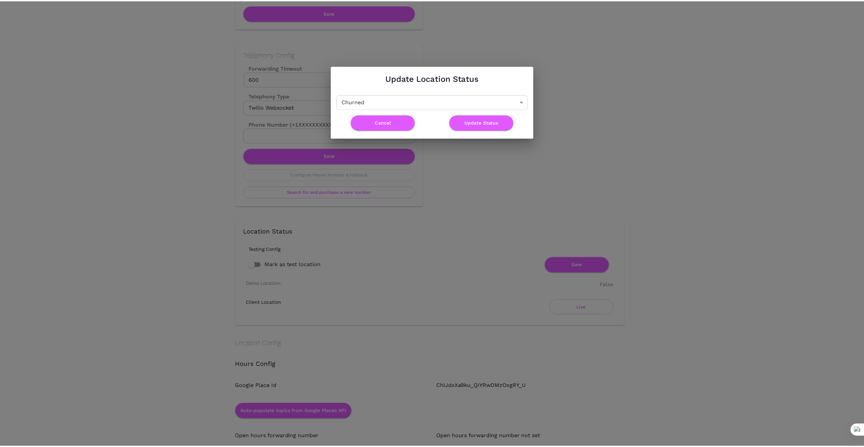
scroll to position [0, 0]
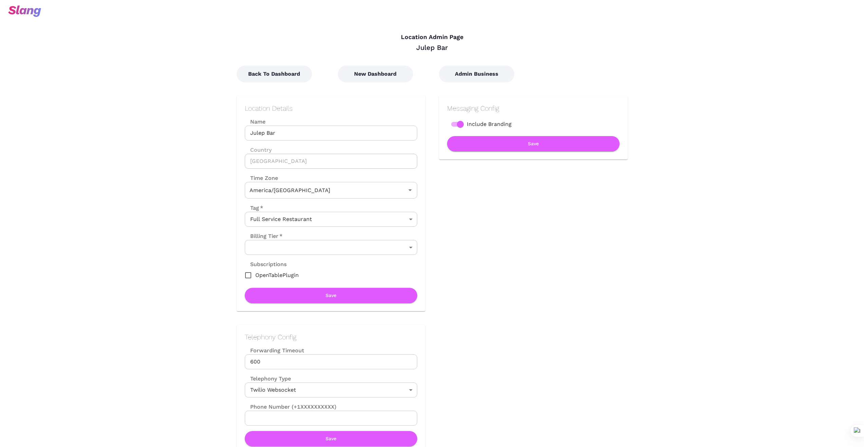
type input "Central Time"
click at [272, 68] on button "Back To Dashboard" at bounding box center [274, 74] width 75 height 17
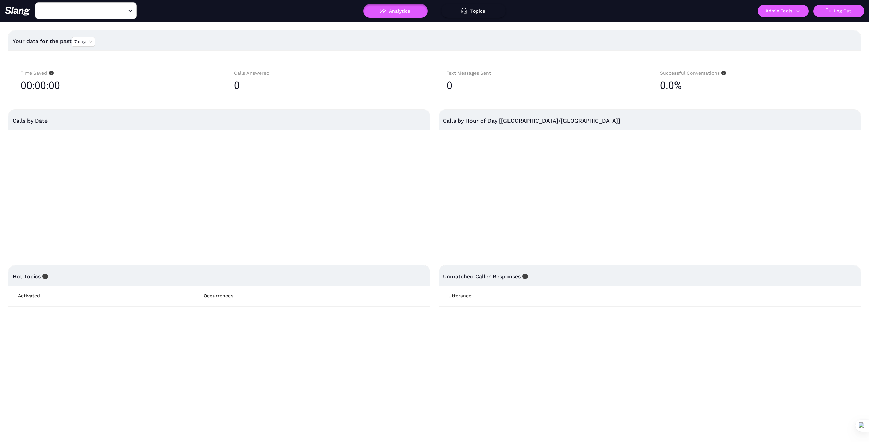
type input "Julep Bar"
click at [89, 12] on input "Julep Bar" at bounding box center [75, 10] width 75 height 11
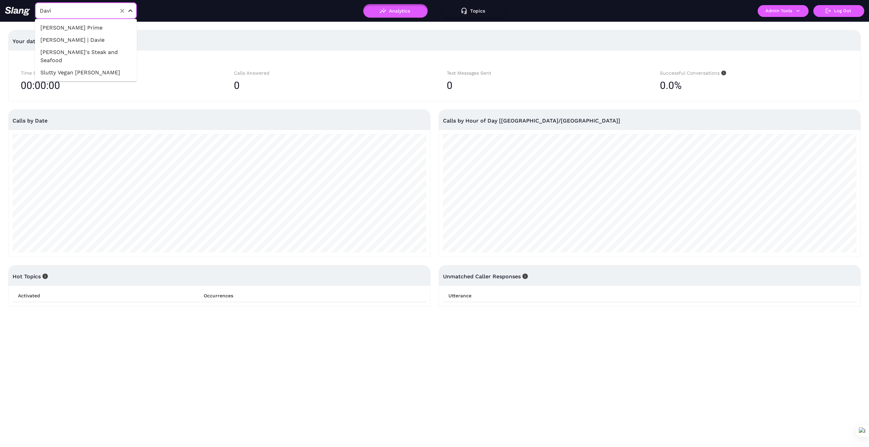
type input "[PERSON_NAME]"
click at [109, 27] on li "[PERSON_NAME] Prime" at bounding box center [86, 28] width 102 height 12
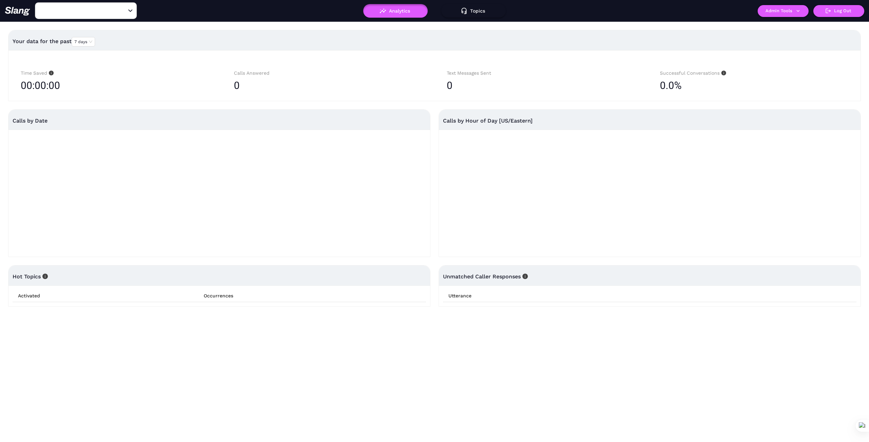
type input "[PERSON_NAME] Prime"
click at [800, 12] on icon "button" at bounding box center [798, 11] width 6 height 6
click at [793, 26] on link "Manage current business" at bounding box center [796, 26] width 67 height 8
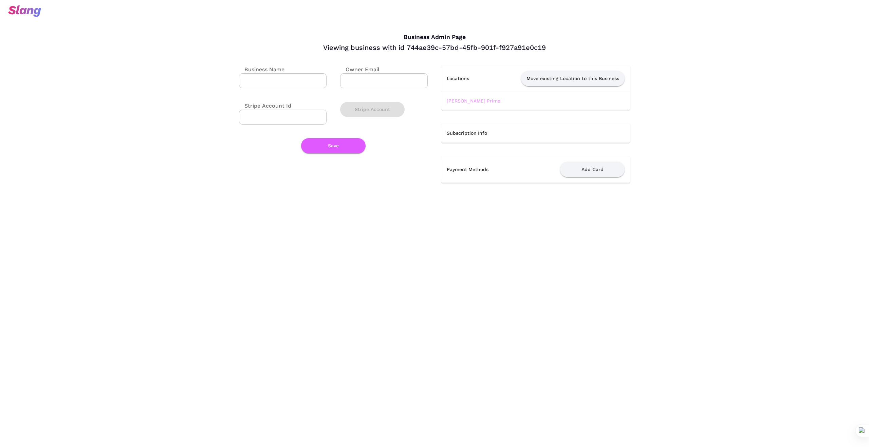
click at [473, 101] on link "[PERSON_NAME] Prime" at bounding box center [474, 100] width 54 height 5
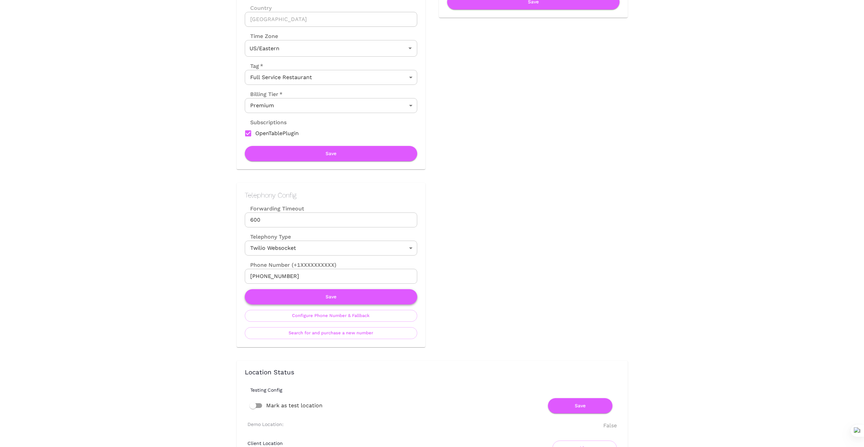
scroll to position [147, 0]
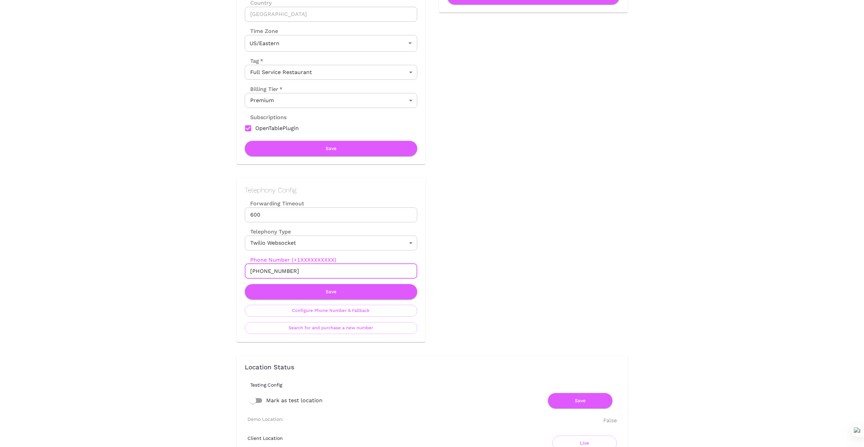
drag, startPoint x: 298, startPoint y: 269, endPoint x: 224, endPoint y: 272, distance: 74.1
click at [224, 272] on div "Telephony Config Forwarding Timeout 600 Forwarding Timeout Telephony Type Twili…" at bounding box center [324, 253] width 202 height 178
drag, startPoint x: 297, startPoint y: 272, endPoint x: 284, endPoint y: 268, distance: 13.3
click at [296, 272] on input "+18607533122" at bounding box center [331, 271] width 172 height 15
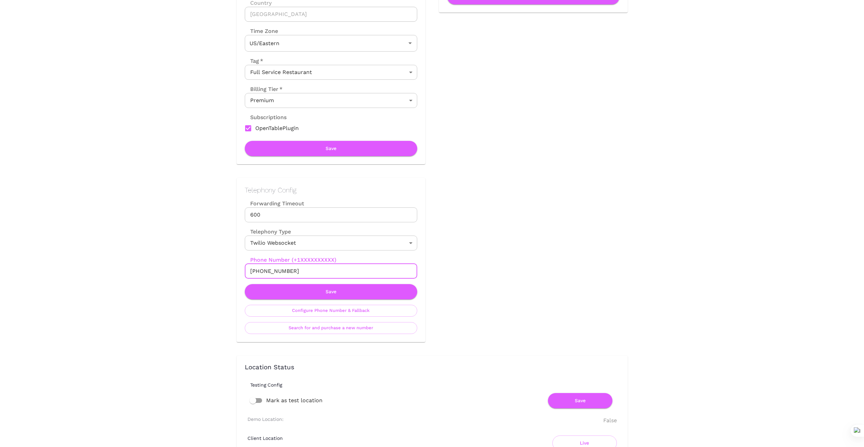
drag, startPoint x: 316, startPoint y: 269, endPoint x: 233, endPoint y: 273, distance: 82.9
click at [234, 273] on div "Telephony Config Forwarding Timeout 600 Forwarding Timeout Telephony Type Twili…" at bounding box center [324, 253] width 202 height 178
click at [361, 294] on button "Save" at bounding box center [331, 291] width 172 height 15
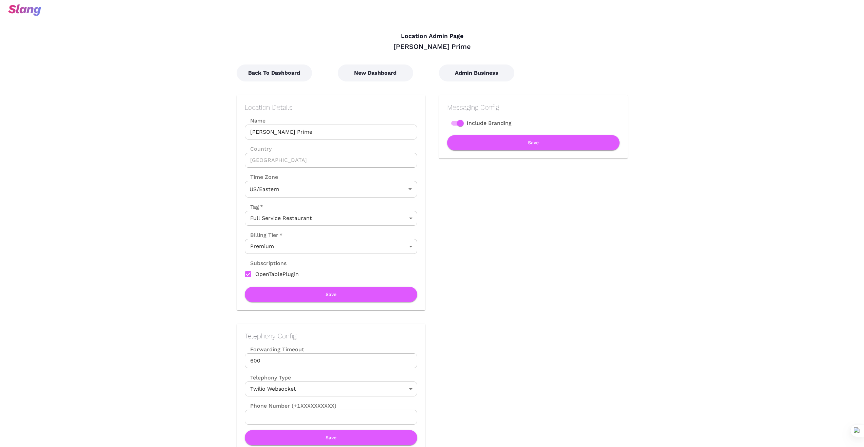
scroll to position [0, 0]
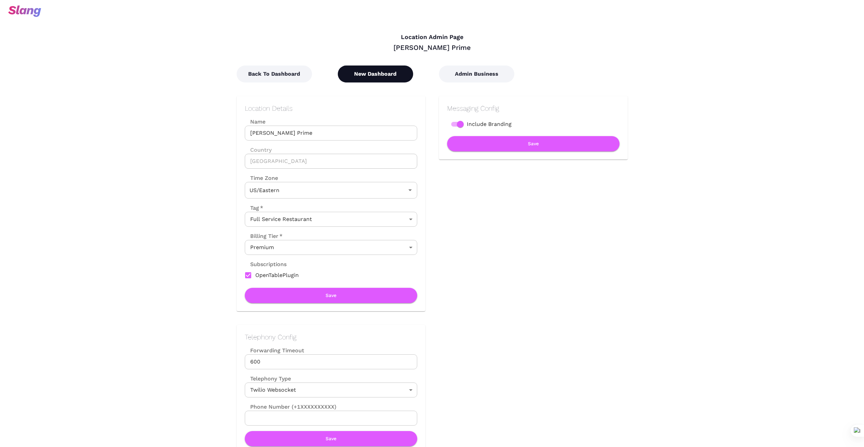
click at [386, 76] on button "New Dashboard" at bounding box center [375, 74] width 75 height 17
click at [369, 72] on button "New Dashboard" at bounding box center [375, 74] width 75 height 17
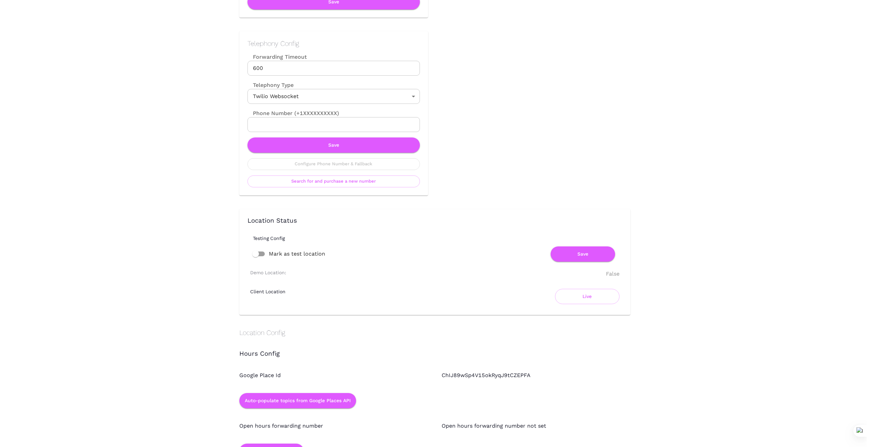
scroll to position [294, 0]
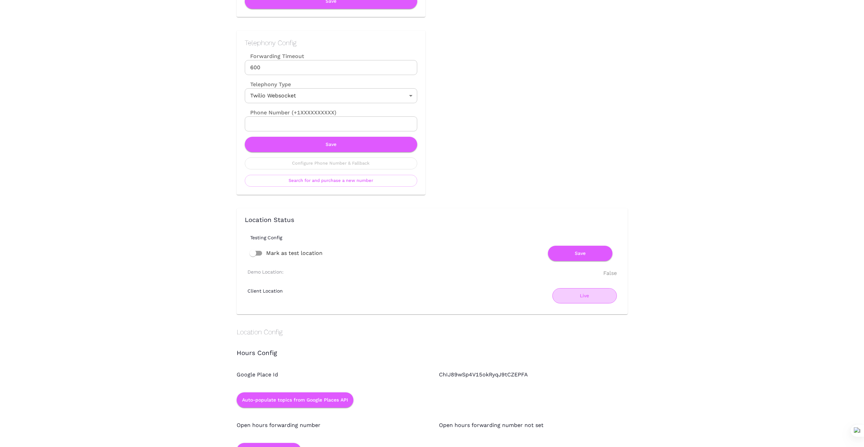
click at [572, 299] on button "Live" at bounding box center [584, 295] width 64 height 15
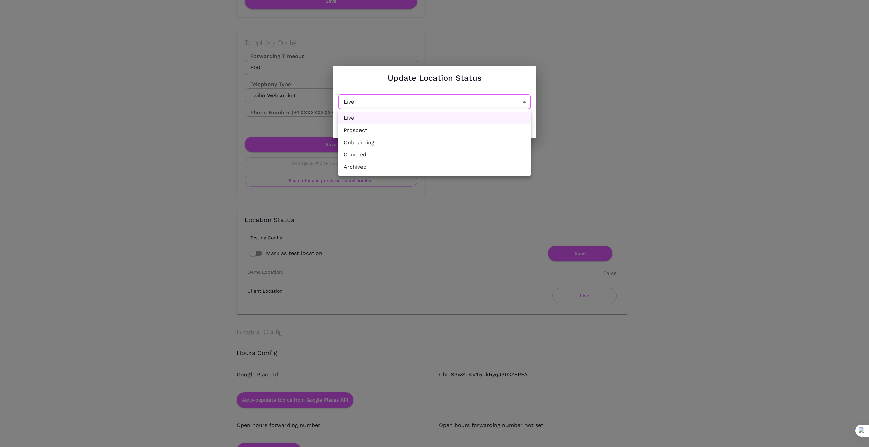
click at [473, 151] on li "Churned" at bounding box center [434, 155] width 193 height 12
type input "Churned"
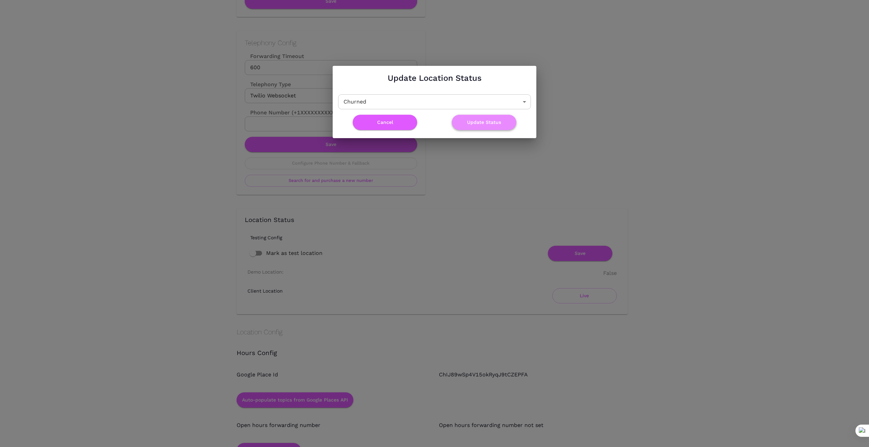
click at [491, 119] on button "Update Status" at bounding box center [484, 122] width 64 height 15
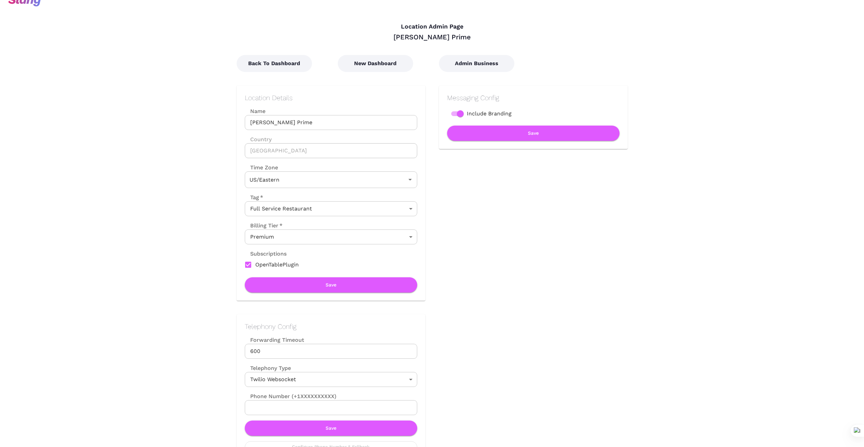
scroll to position [0, 0]
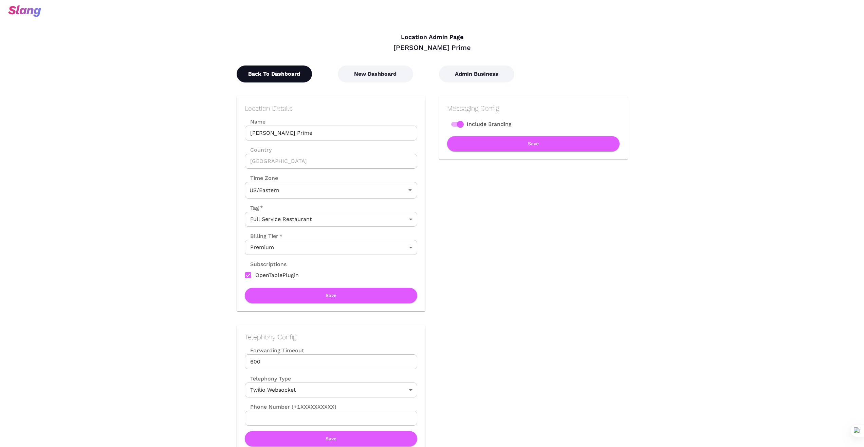
click at [277, 76] on button "Back To Dashboard" at bounding box center [274, 74] width 75 height 17
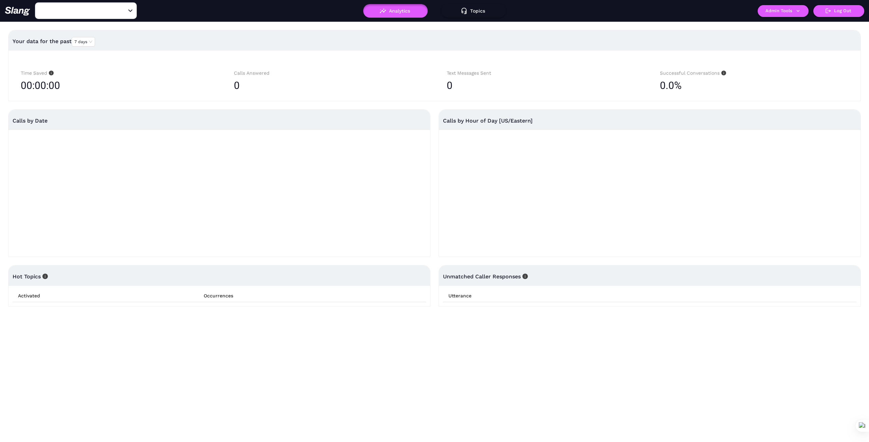
type input "David Burke Prime"
click at [124, 9] on icon "Clear" at bounding box center [122, 10] width 7 height 7
click at [101, 13] on input "text" at bounding box center [75, 10] width 75 height 11
type input "Causa"
click at [108, 30] on li "Causa" at bounding box center [86, 28] width 102 height 12
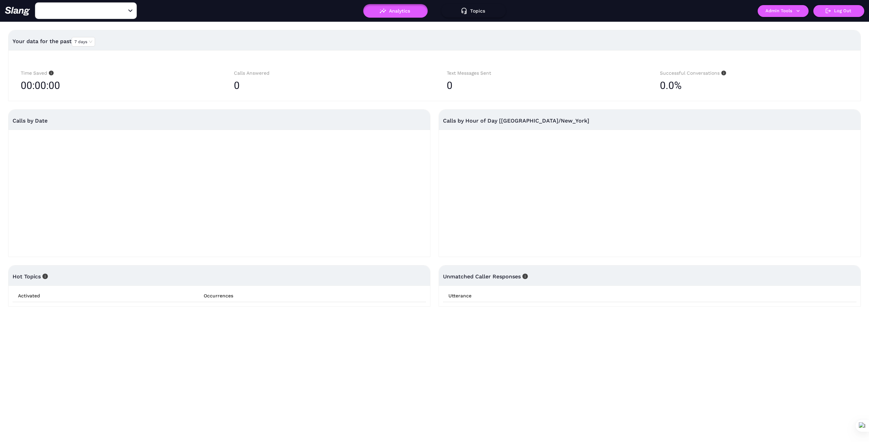
type input "Causa"
click at [800, 12] on icon "button" at bounding box center [798, 11] width 6 height 6
click at [798, 24] on link "Manage current business" at bounding box center [796, 26] width 67 height 8
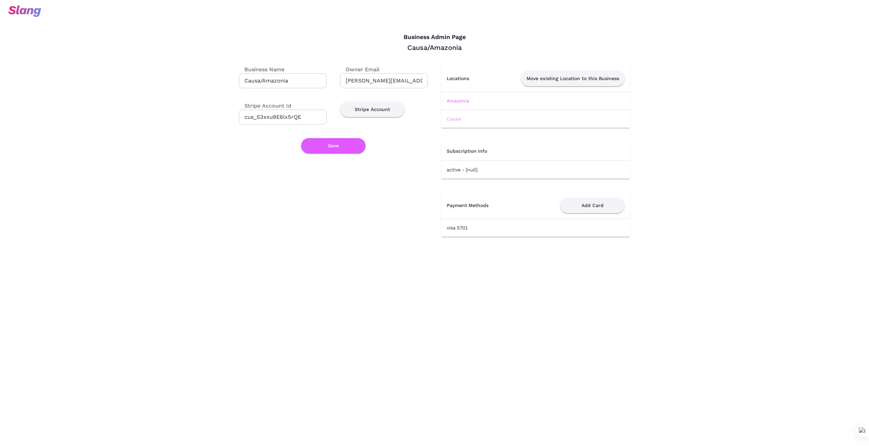
click at [457, 119] on link "Causa" at bounding box center [454, 118] width 14 height 5
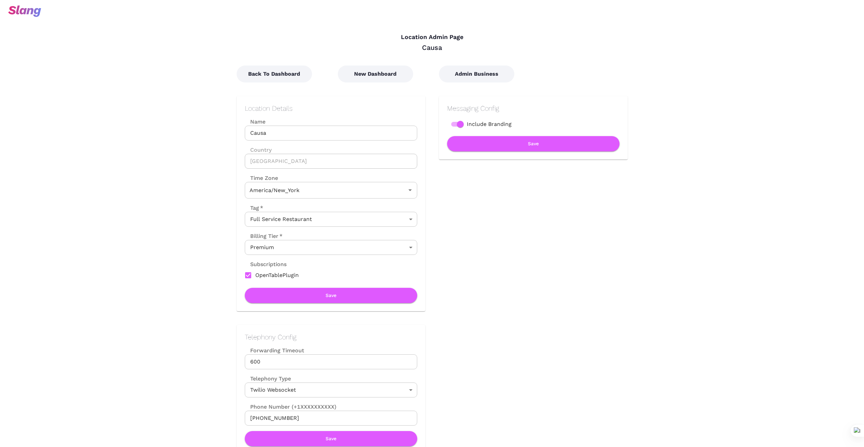
type input "Eastern Time"
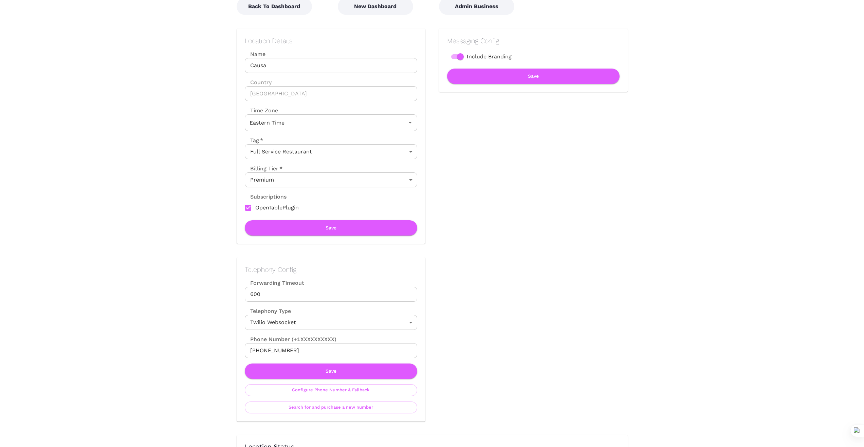
scroll to position [68, 0]
drag, startPoint x: 296, startPoint y: 352, endPoint x: 239, endPoint y: 350, distance: 57.1
click at [239, 350] on div "Telephony Config Forwarding Timeout 600 Forwarding Timeout Telephony Type Twili…" at bounding box center [331, 339] width 189 height 164
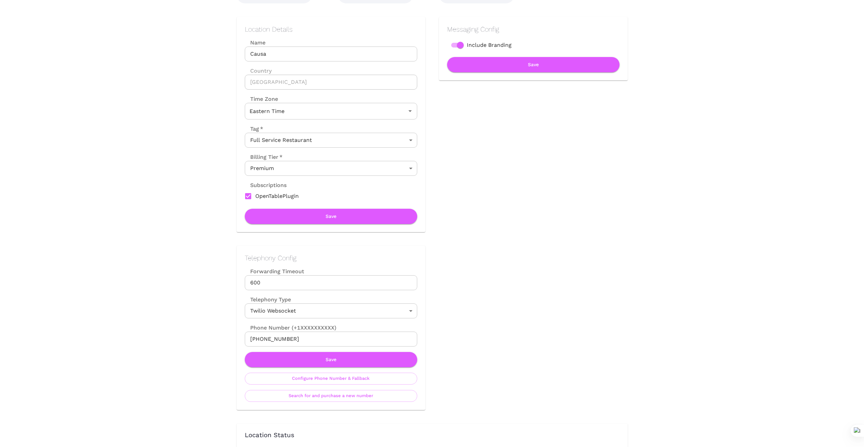
scroll to position [102, 0]
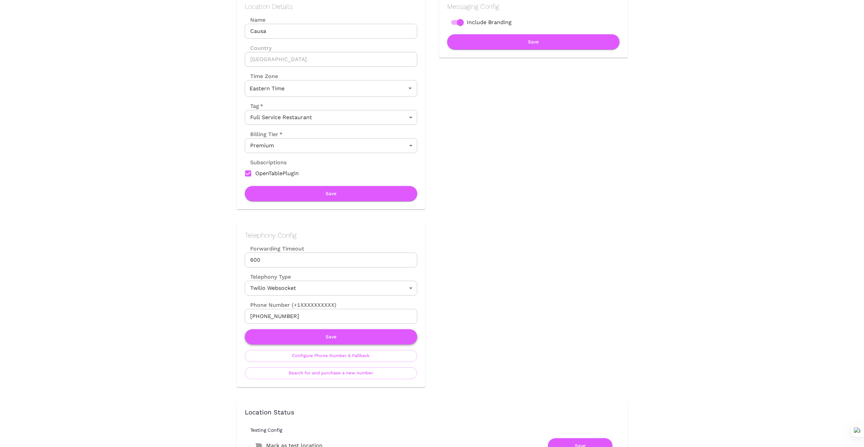
drag, startPoint x: 106, startPoint y: 343, endPoint x: 276, endPoint y: 335, distance: 170.2
drag, startPoint x: 300, startPoint y: 319, endPoint x: 214, endPoint y: 316, distance: 85.9
click at [333, 340] on button "Save" at bounding box center [331, 336] width 172 height 15
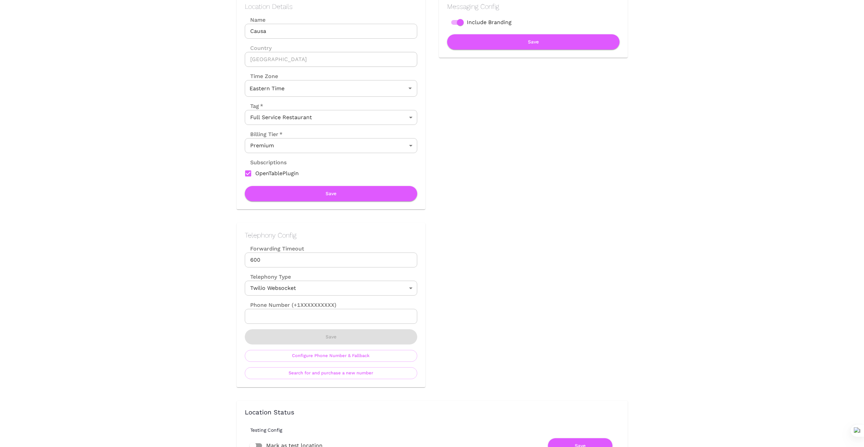
scroll to position [0, 0]
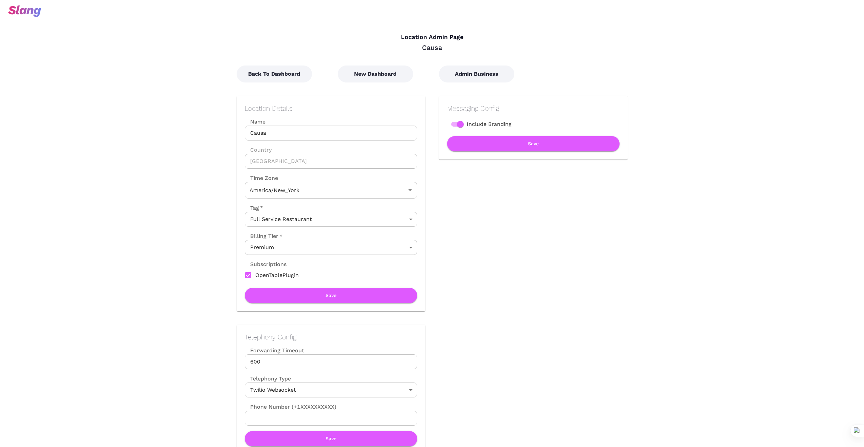
type input "Eastern Time"
click at [381, 78] on button "New Dashboard" at bounding box center [375, 74] width 75 height 17
type input "Eastern Time"
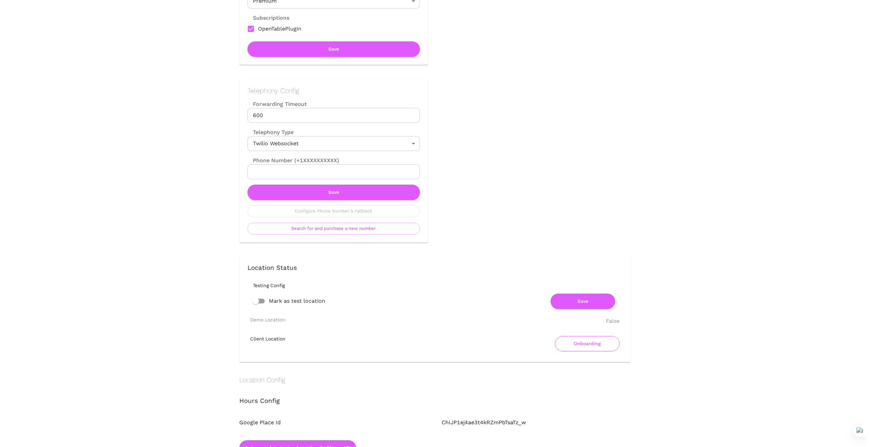
scroll to position [260, 0]
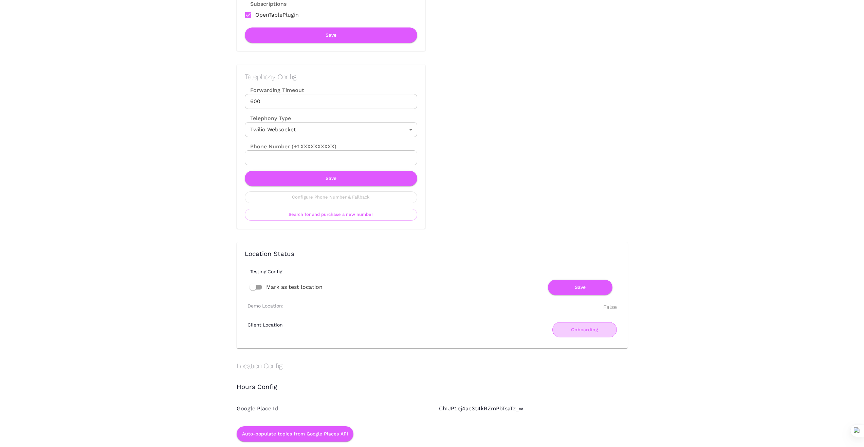
click at [580, 329] on button "Onboarding" at bounding box center [584, 329] width 64 height 15
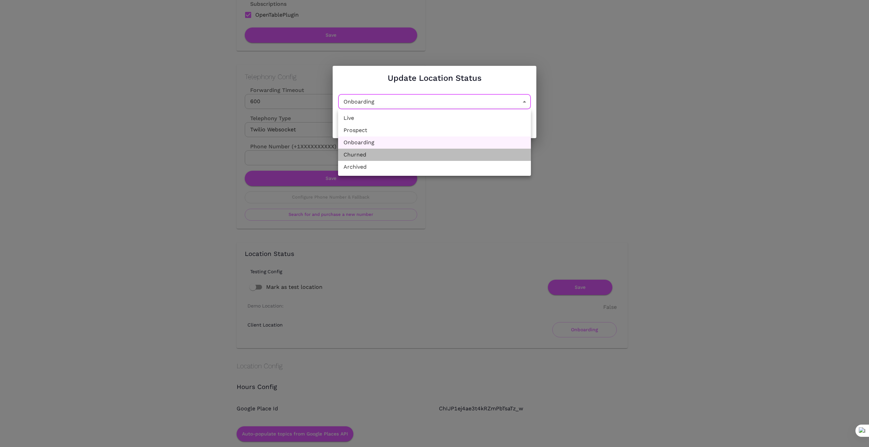
click at [467, 157] on li "Churned" at bounding box center [434, 155] width 193 height 12
type input "Churned"
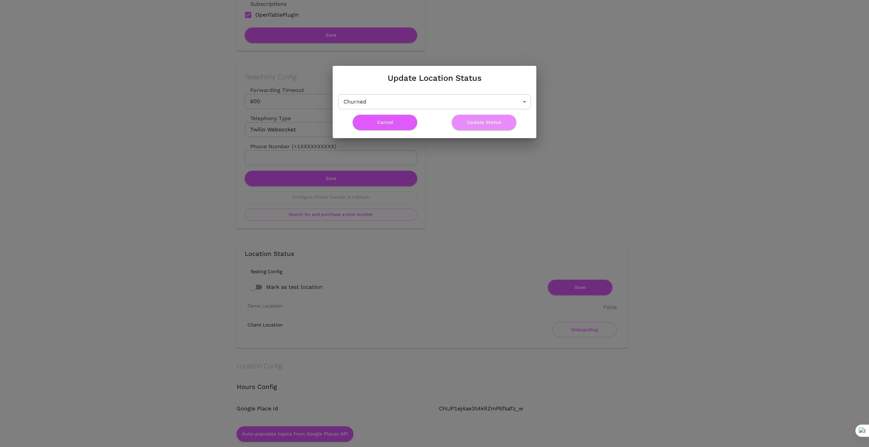
drag, startPoint x: 491, startPoint y: 122, endPoint x: 489, endPoint y: 198, distance: 75.7
click at [491, 122] on button "Update Status" at bounding box center [484, 122] width 64 height 15
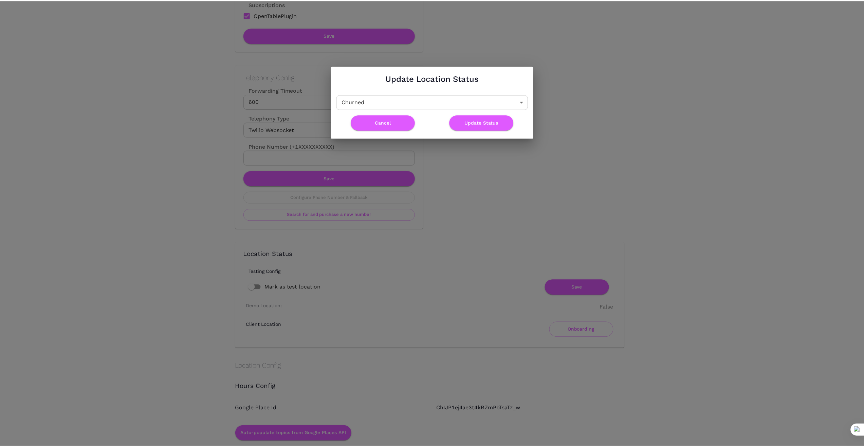
scroll to position [0, 0]
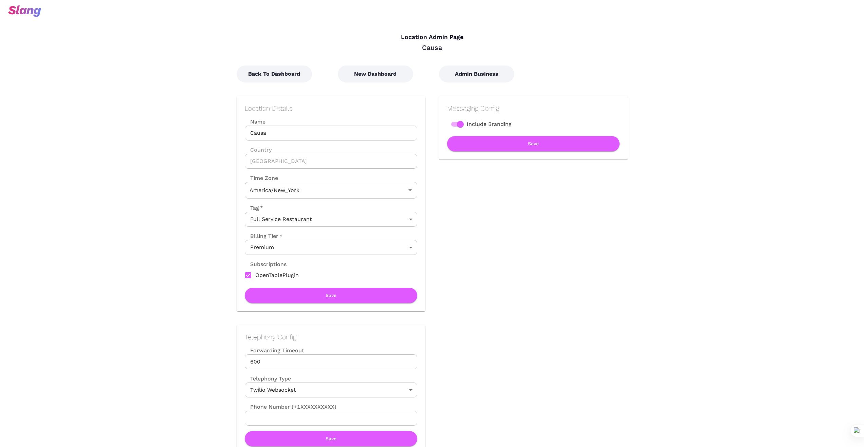
type input "Eastern Time"
click at [270, 71] on button "Back To Dashboard" at bounding box center [274, 74] width 75 height 17
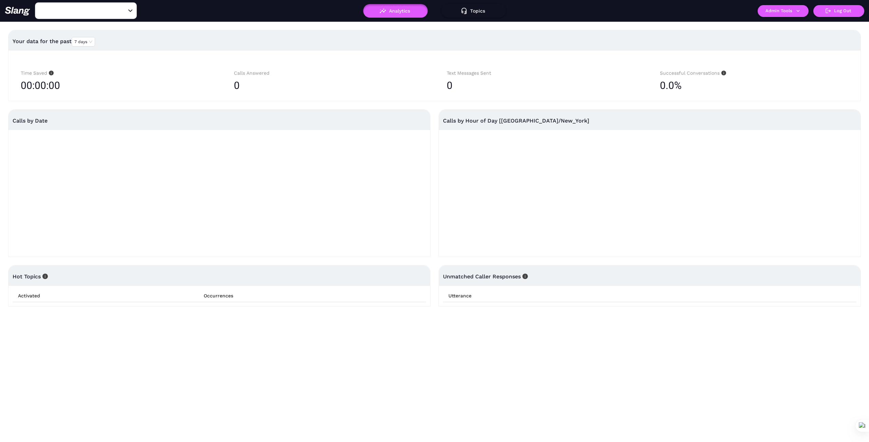
type input "Causa"
click at [105, 8] on input "Causa" at bounding box center [75, 10] width 75 height 11
type input "Chelsea"
click at [90, 69] on li "[PERSON_NAME]" at bounding box center [86, 64] width 102 height 12
type input "[PERSON_NAME]"
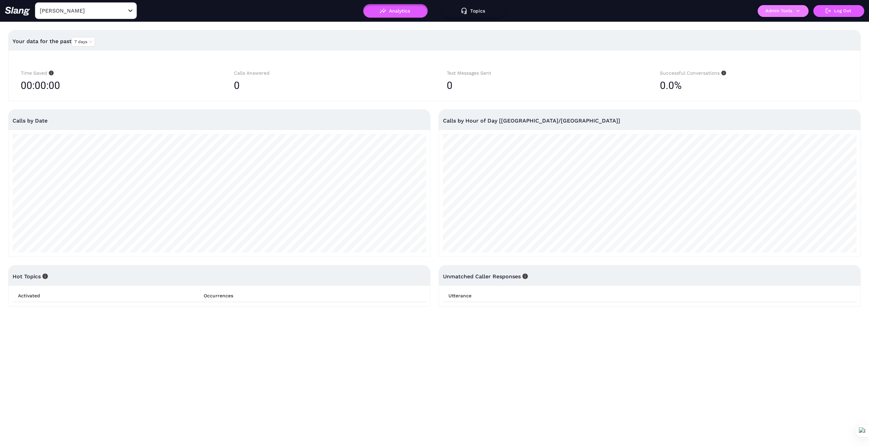
click at [800, 12] on icon "button" at bounding box center [798, 11] width 6 height 6
click at [797, 24] on link "Manage current business" at bounding box center [796, 26] width 67 height 8
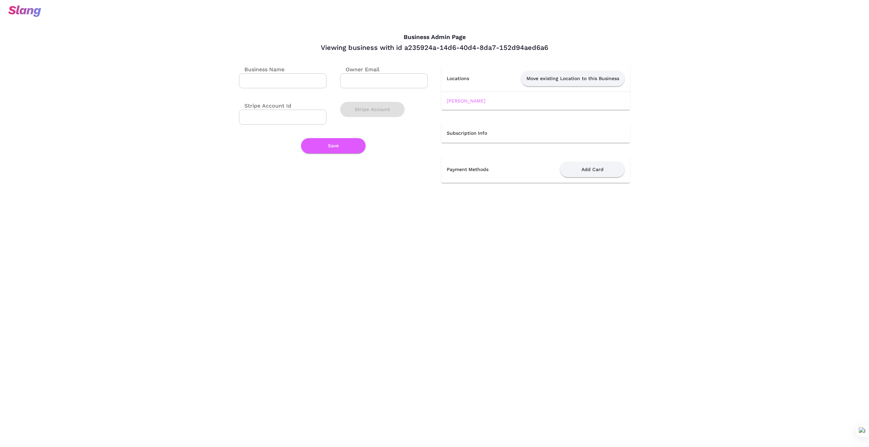
click at [474, 101] on link "[PERSON_NAME]" at bounding box center [466, 100] width 39 height 5
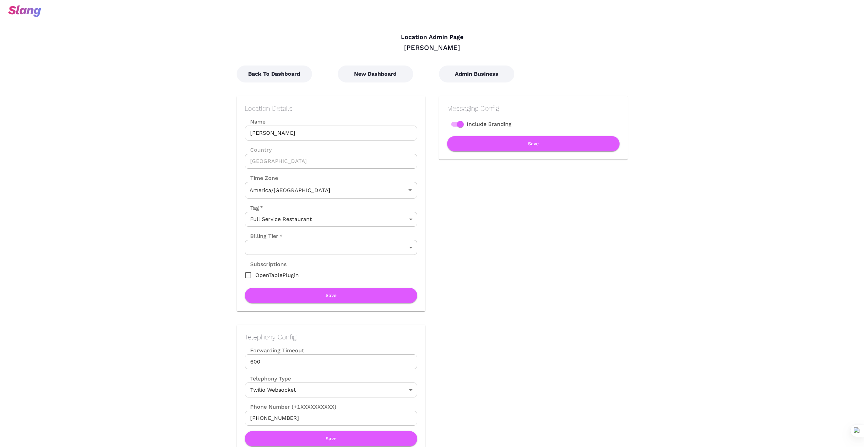
type input "Central Time"
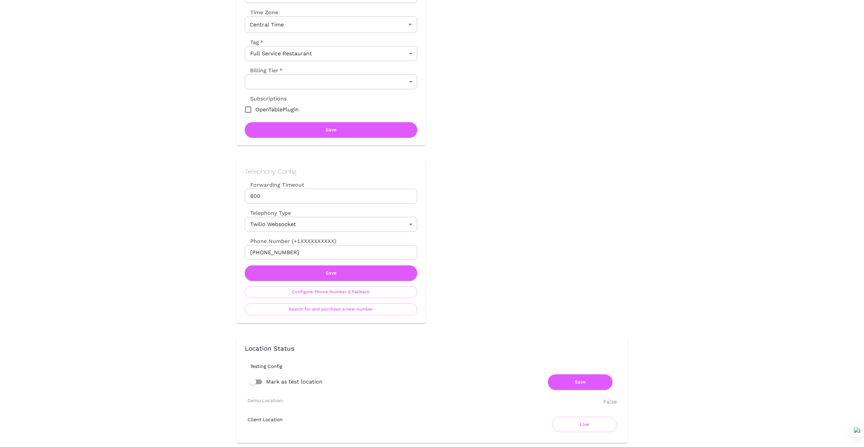
scroll to position [170, 0]
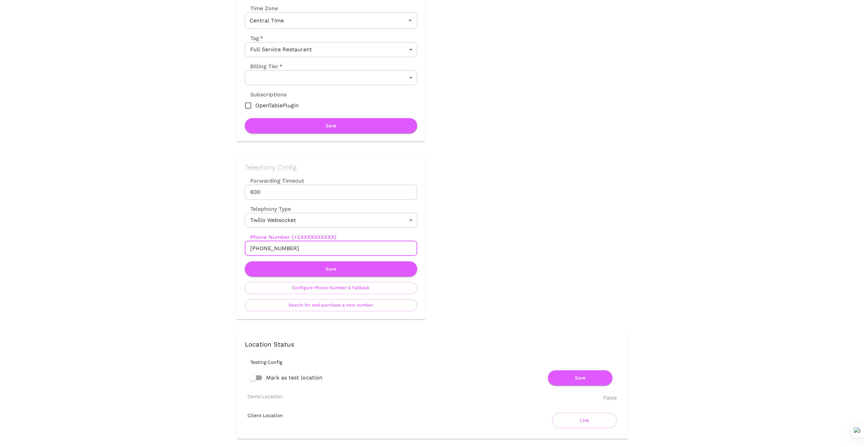
drag, startPoint x: 296, startPoint y: 249, endPoint x: 201, endPoint y: 248, distance: 95.0
click at [201, 248] on div "Location Admin Page Chelsea Corner Back To Dashboard New Dashboard Admin Busine…" at bounding box center [432, 441] width 864 height 1223
drag, startPoint x: 188, startPoint y: 243, endPoint x: 278, endPoint y: 248, distance: 89.7
click at [188, 243] on div "Location Admin Page Chelsea Corner Back To Dashboard New Dashboard Admin Busine…" at bounding box center [432, 441] width 864 height 1223
drag, startPoint x: 298, startPoint y: 249, endPoint x: 227, endPoint y: 245, distance: 70.7
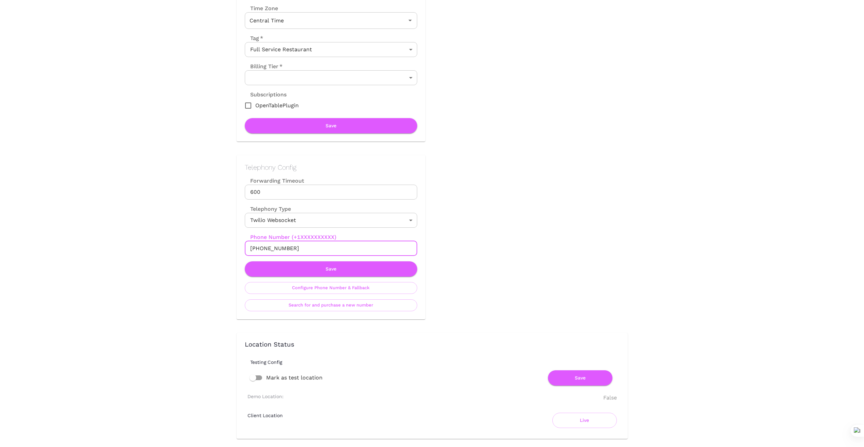
click at [230, 248] on div "Telephony Config Forwarding Timeout 600 Forwarding Timeout Telephony Type Twili…" at bounding box center [324, 231] width 202 height 178
drag, startPoint x: 544, startPoint y: 274, endPoint x: 421, endPoint y: 288, distance: 123.7
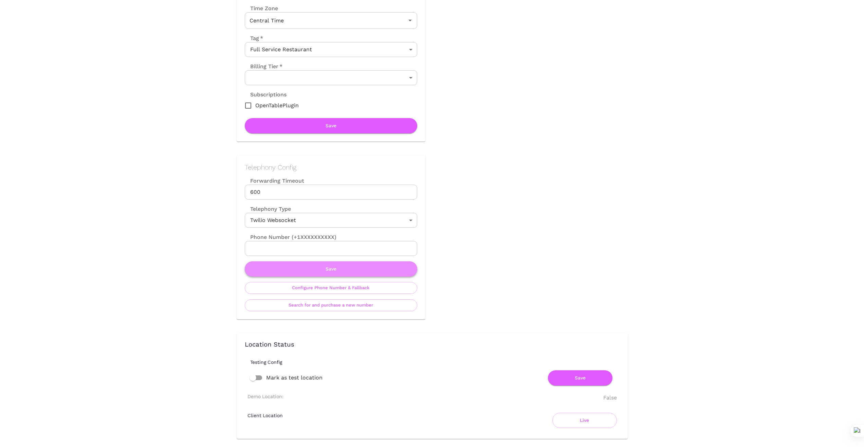
click at [344, 272] on button "Save" at bounding box center [331, 268] width 172 height 15
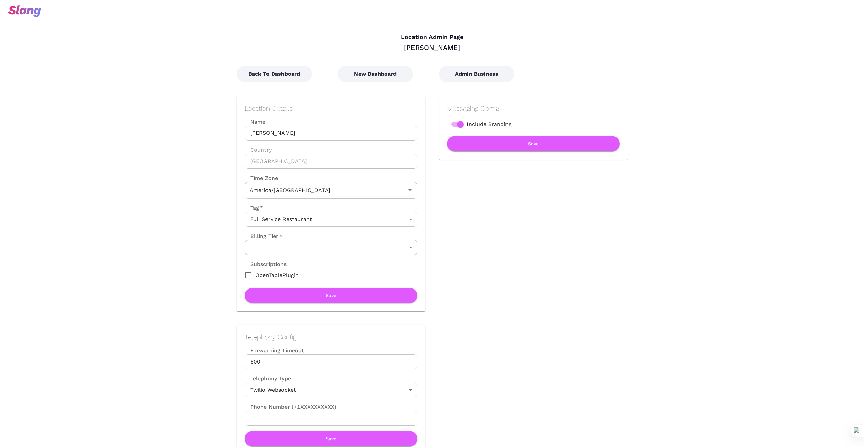
type input "Central Time"
click at [371, 77] on button "New Dashboard" at bounding box center [375, 74] width 75 height 17
type input "Central Time"
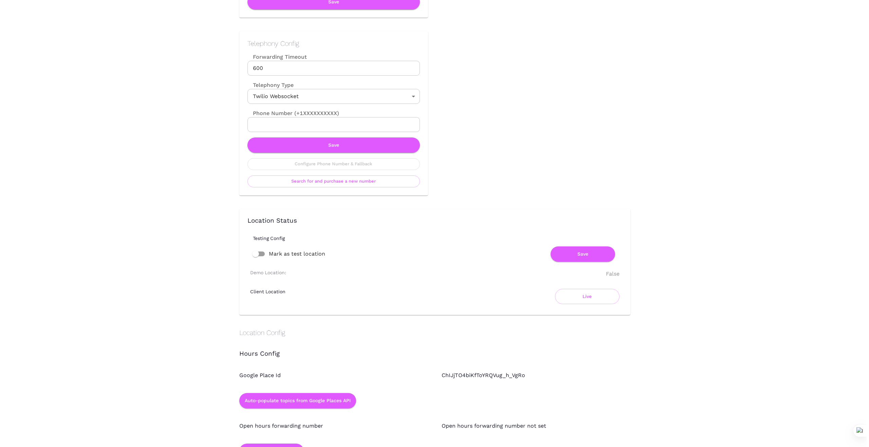
scroll to position [294, 0]
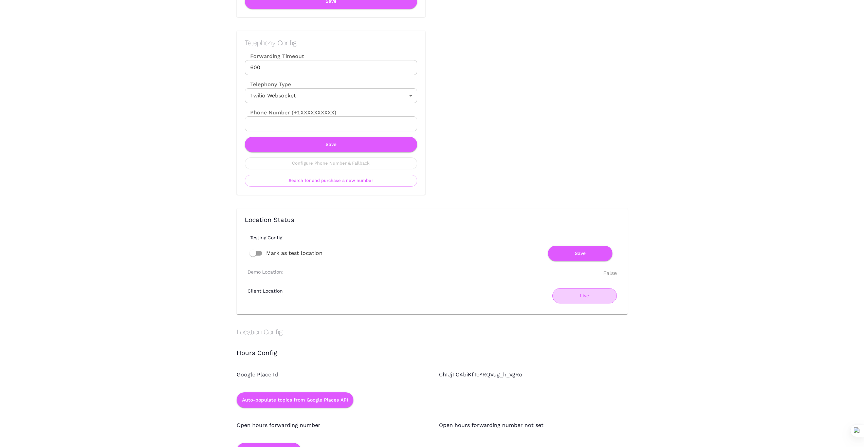
click at [584, 295] on button "Live" at bounding box center [584, 295] width 64 height 15
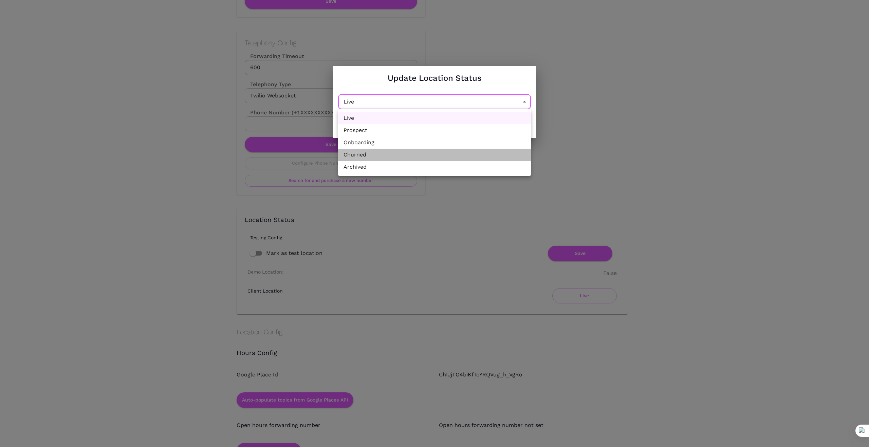
click at [480, 154] on li "Churned" at bounding box center [434, 155] width 193 height 12
type input "Churned"
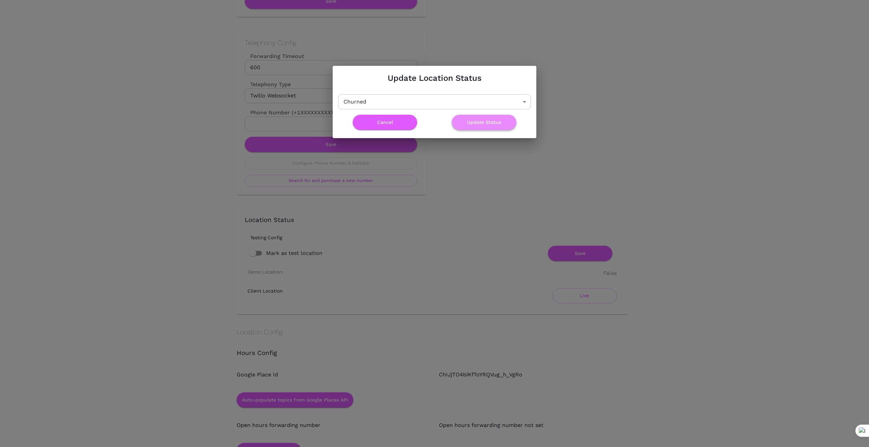
click at [493, 120] on button "Update Status" at bounding box center [484, 122] width 64 height 15
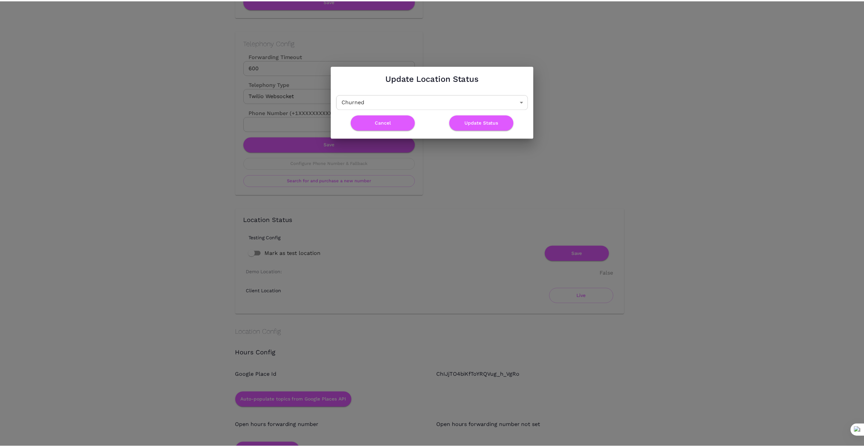
scroll to position [0, 0]
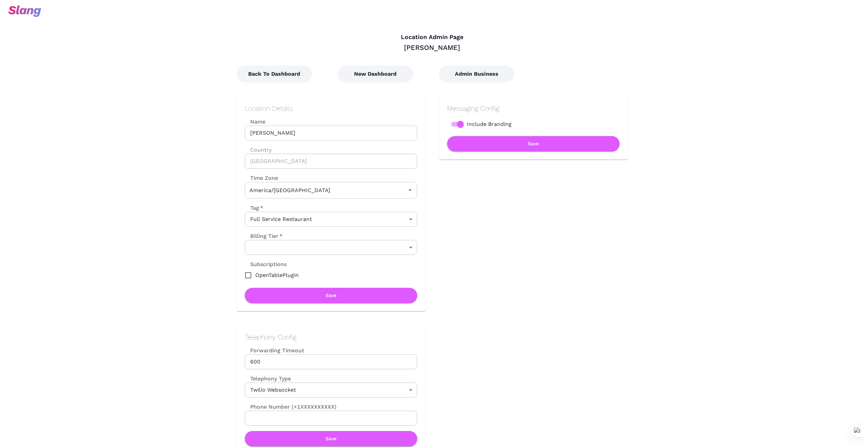
type input "Central Time"
